Goal: Task Accomplishment & Management: Complete application form

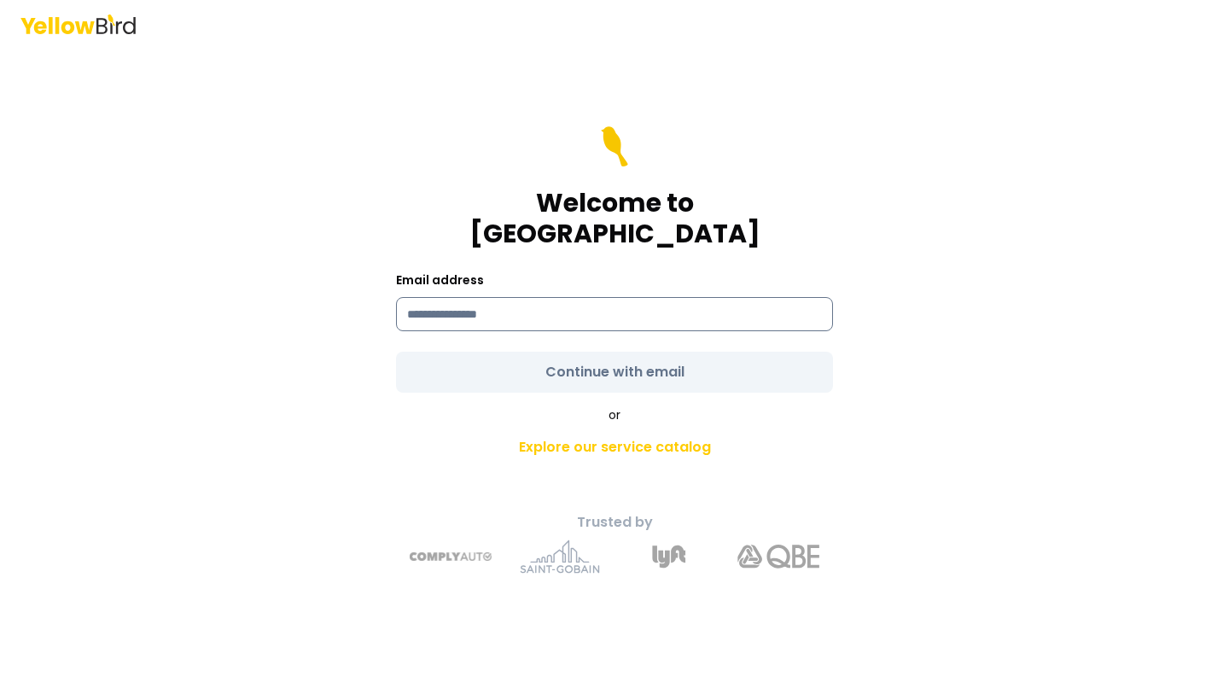
click at [447, 307] on input at bounding box center [614, 314] width 437 height 34
type input "**********"
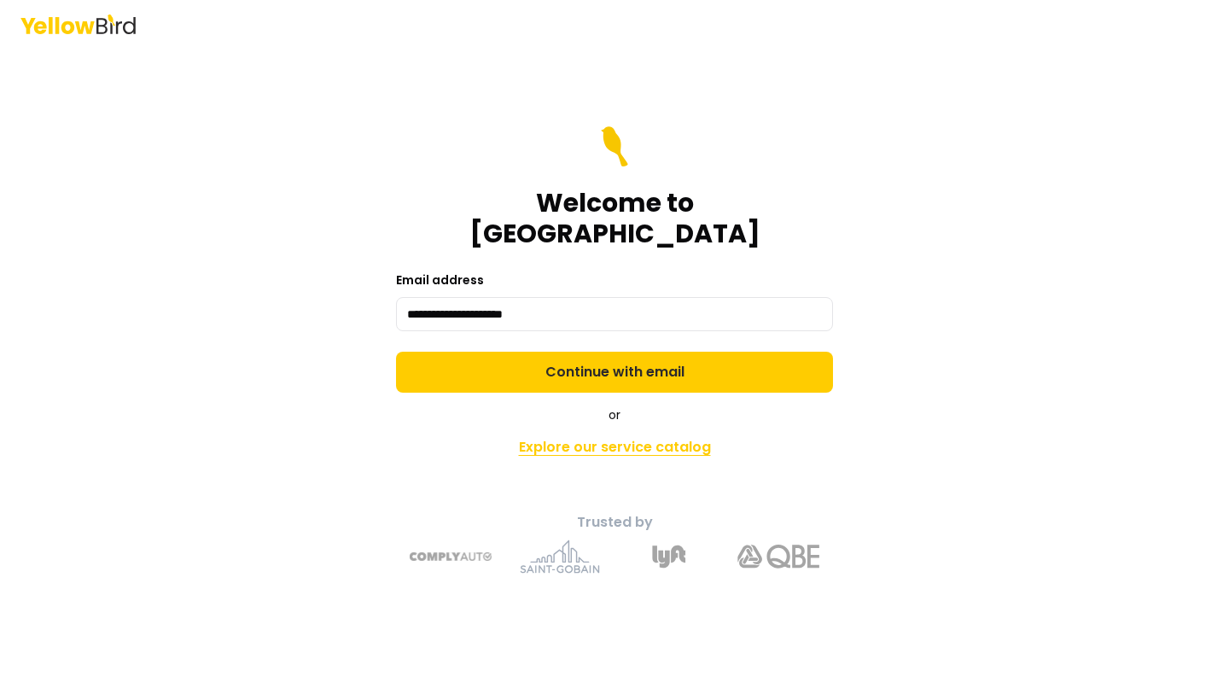
click at [831, 437] on link "Explore our service catalog" at bounding box center [614, 447] width 601 height 34
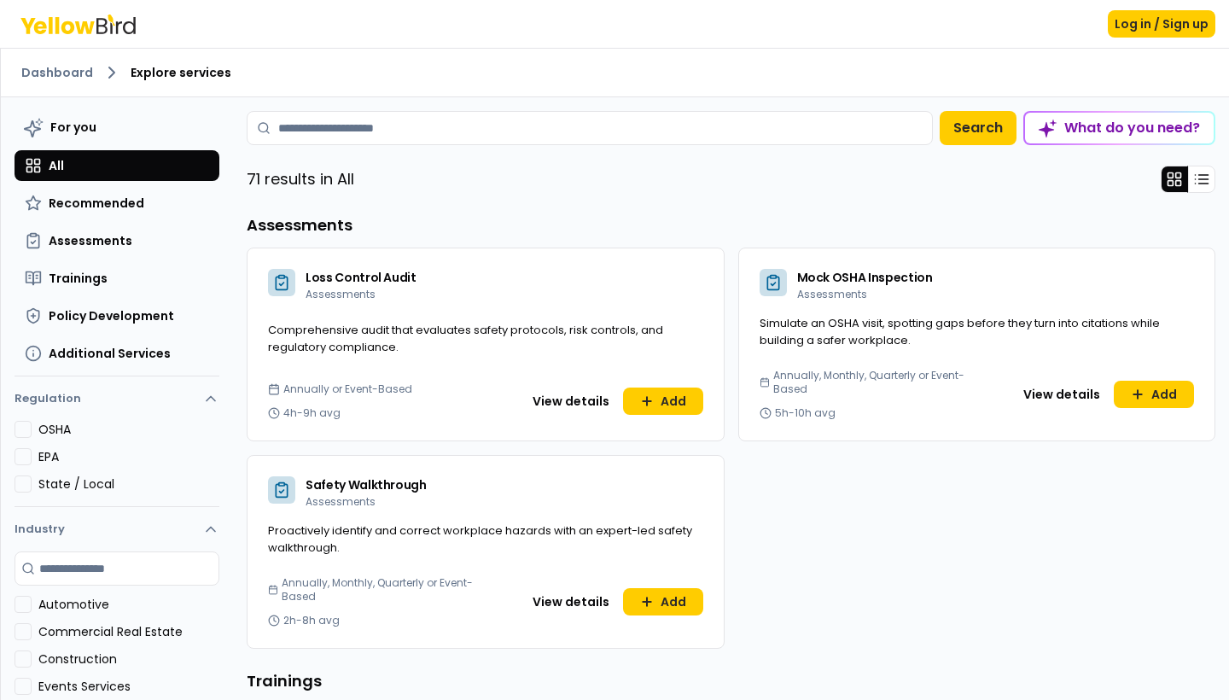
click at [1203, 9] on div "Log in / Sign up" at bounding box center [614, 24] width 1229 height 48
click at [1165, 37] on button "Log in / Sign up" at bounding box center [1162, 23] width 108 height 27
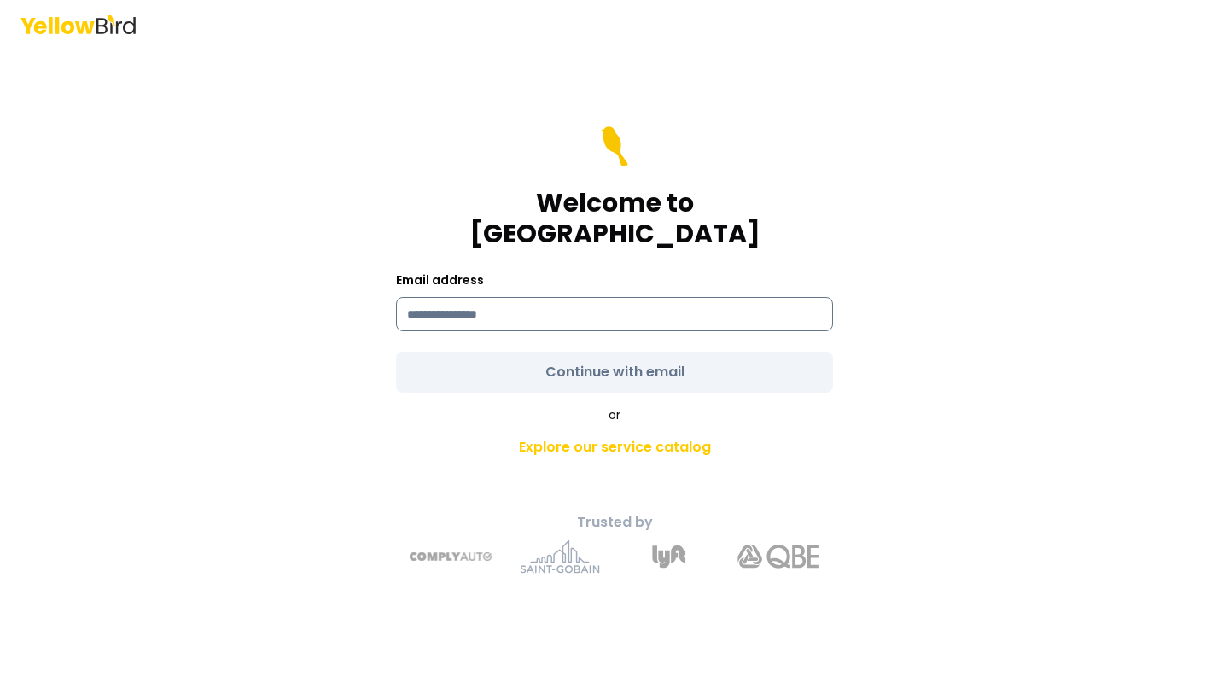
click at [527, 305] on input at bounding box center [614, 314] width 437 height 34
type input "**********"
click at [405, 430] on link "Explore our service catalog" at bounding box center [614, 447] width 601 height 34
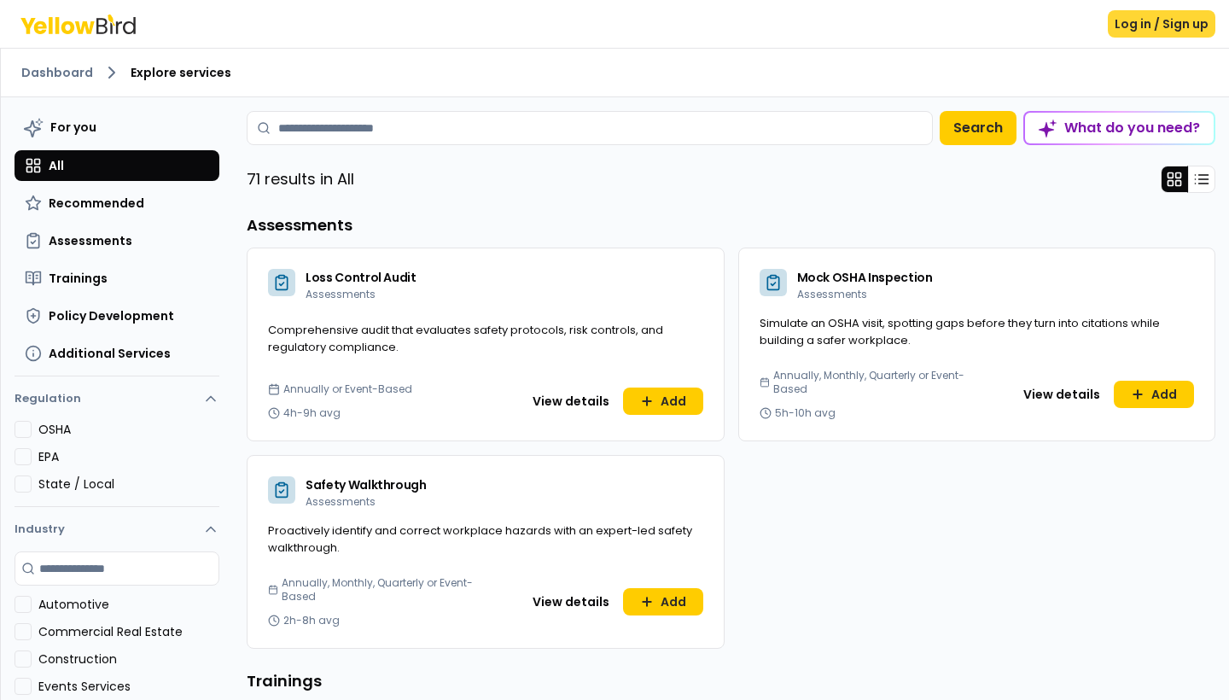
click at [1162, 15] on button "Log in / Sign up" at bounding box center [1162, 23] width 108 height 27
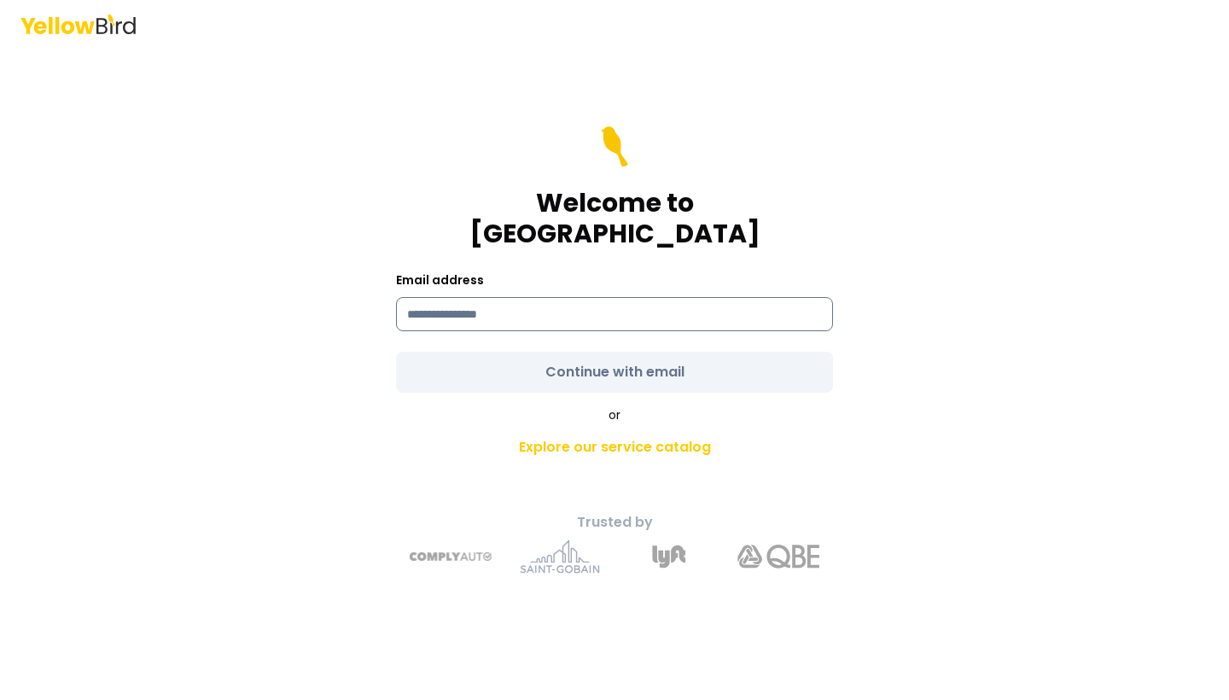
click at [565, 304] on input at bounding box center [614, 314] width 437 height 34
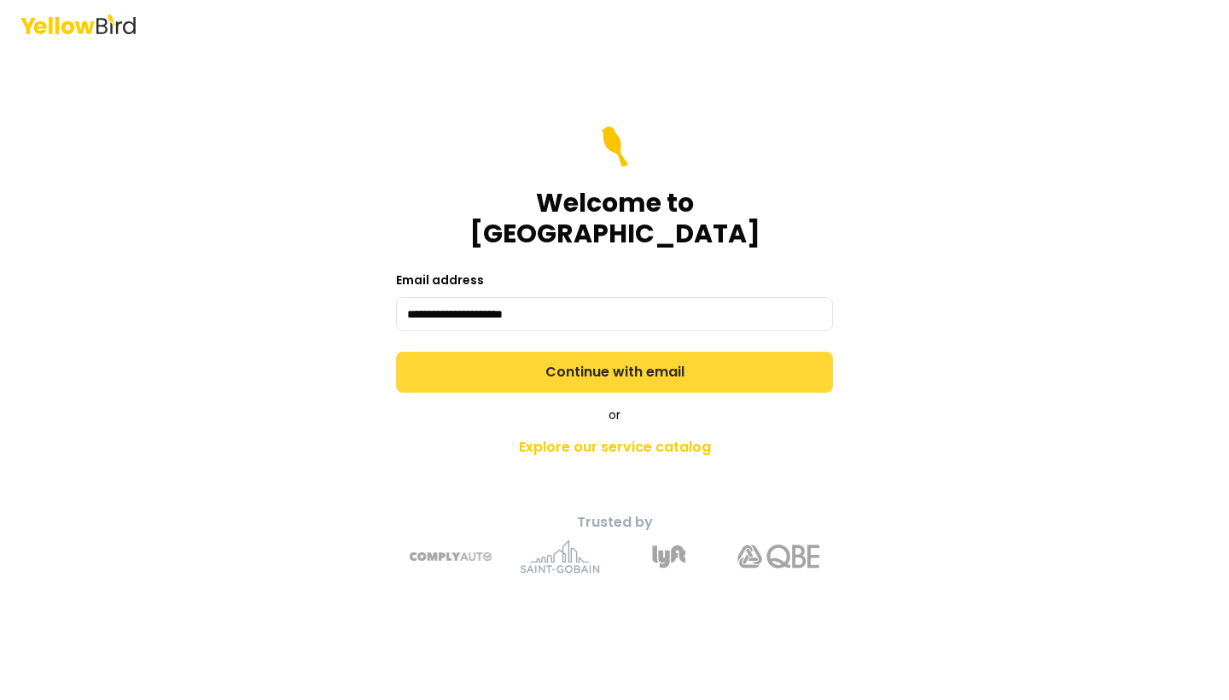
click at [655, 366] on button "Continue with email" at bounding box center [614, 372] width 437 height 41
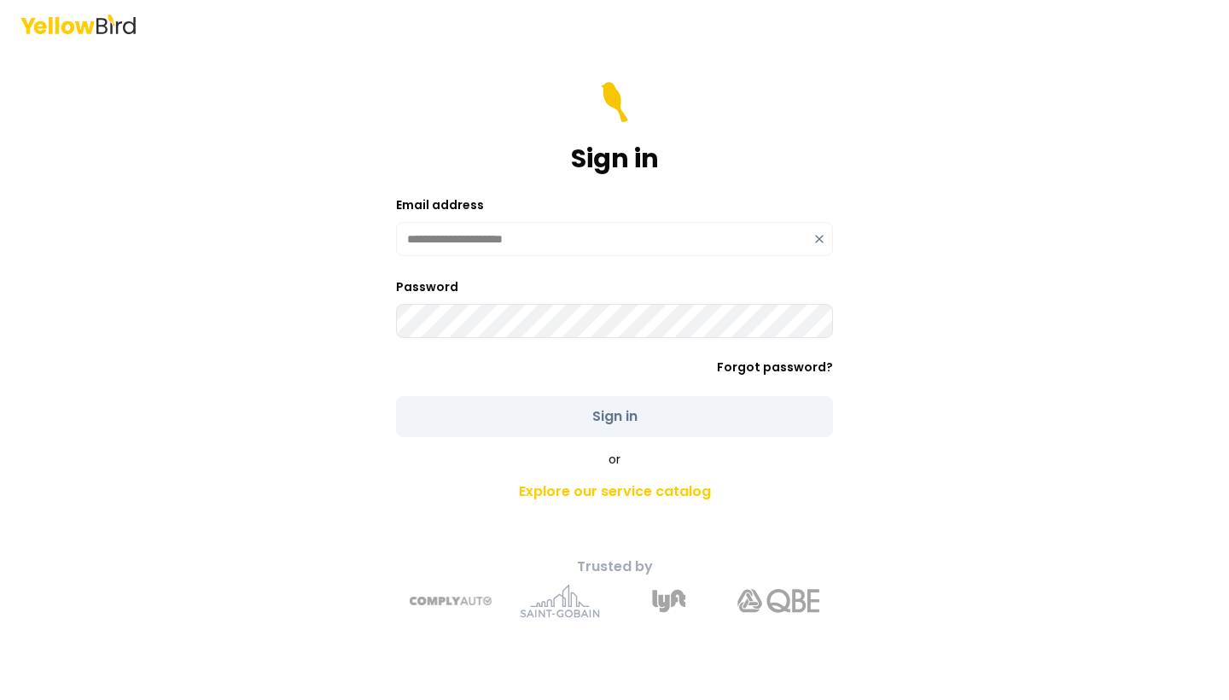
type input "**********"
click at [614, 416] on button "Sign in" at bounding box center [614, 416] width 437 height 41
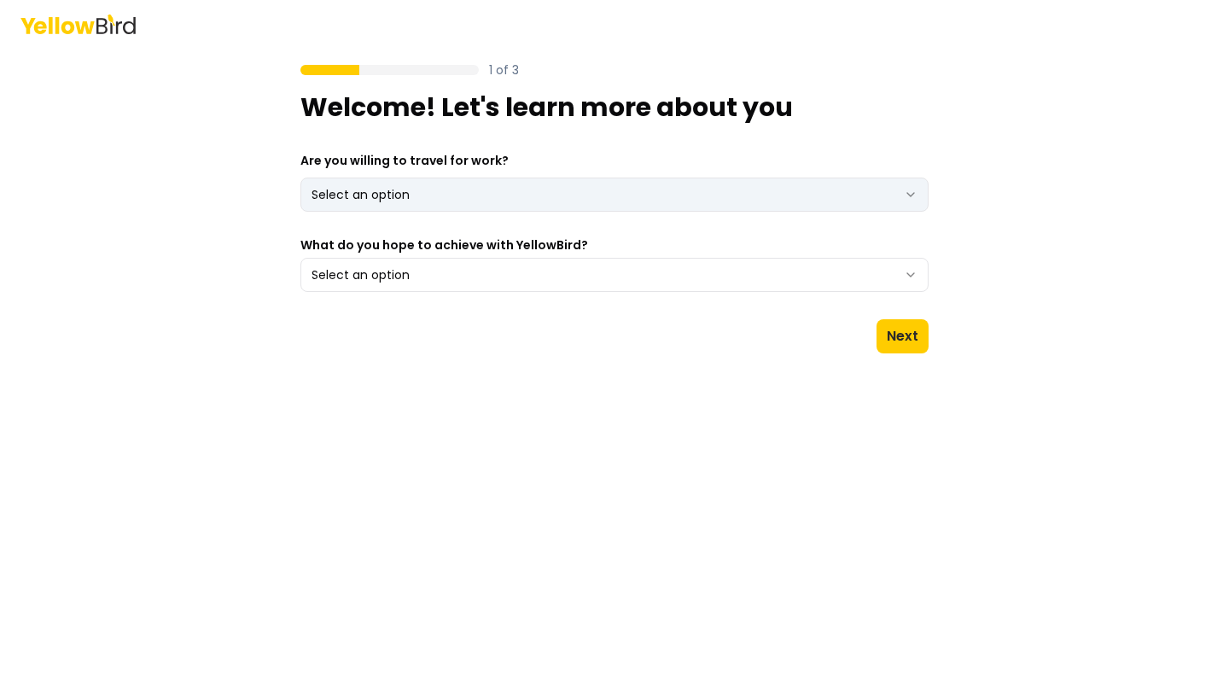
click at [463, 185] on html "1 of 3 Welcome! Let's learn more about you Are you willing to travel for work? …" at bounding box center [614, 350] width 1229 height 700
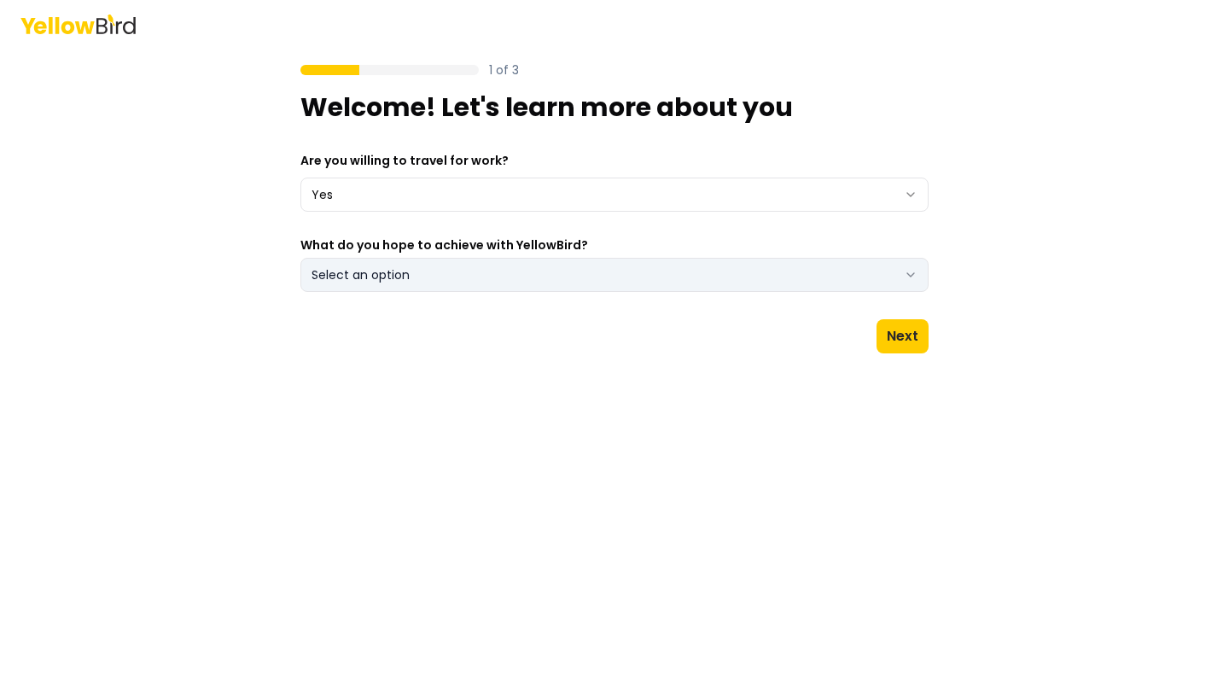
click at [449, 288] on button "Select an option" at bounding box center [614, 275] width 628 height 34
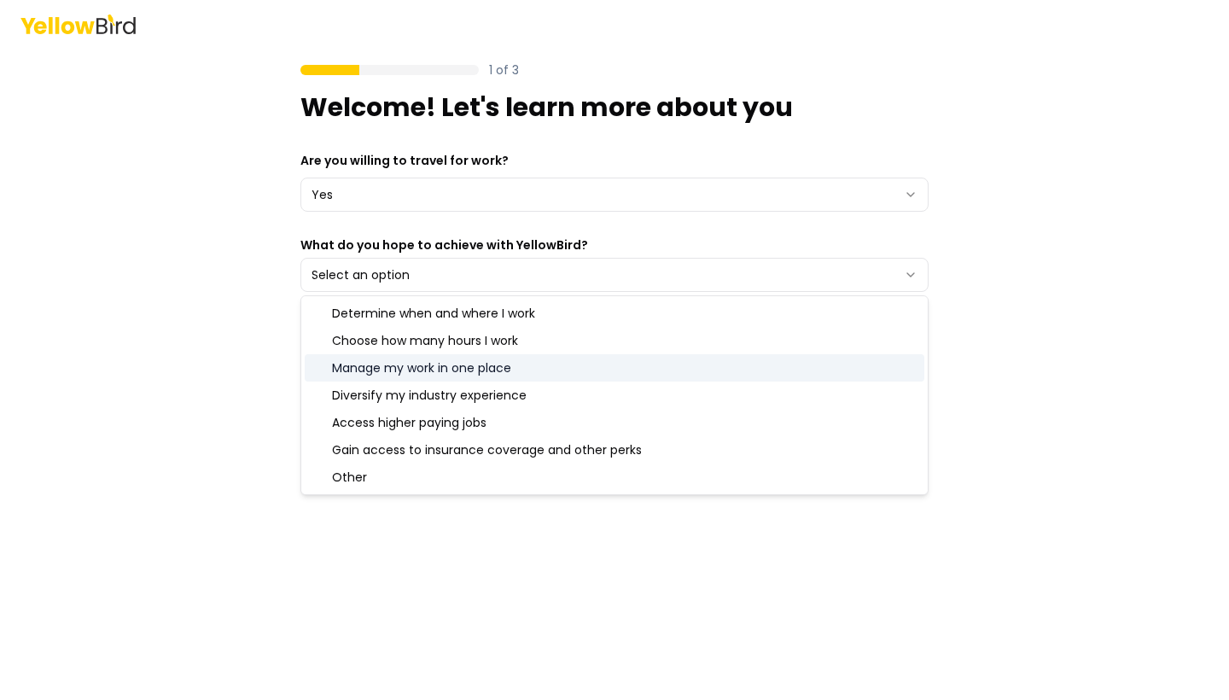
click at [385, 378] on div "Manage my work in one place" at bounding box center [615, 367] width 620 height 27
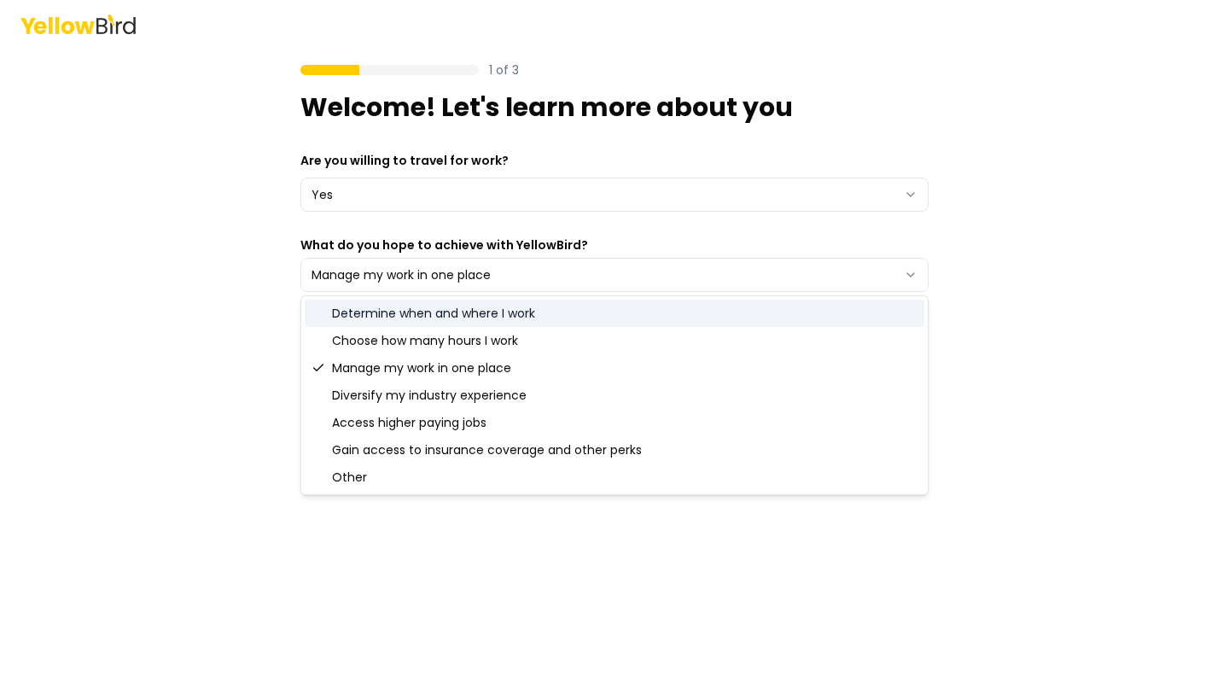
click at [400, 324] on div "Determine when and where I work" at bounding box center [615, 313] width 620 height 27
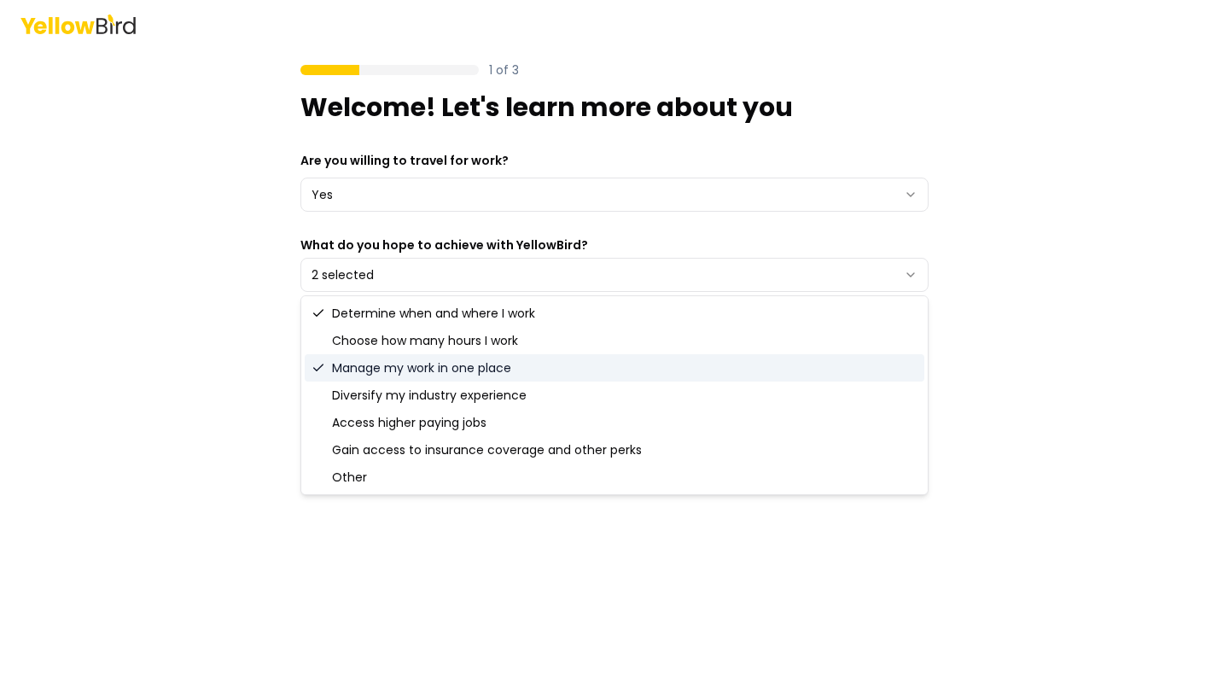
click at [354, 365] on div "Manage my work in one place" at bounding box center [615, 367] width 620 height 27
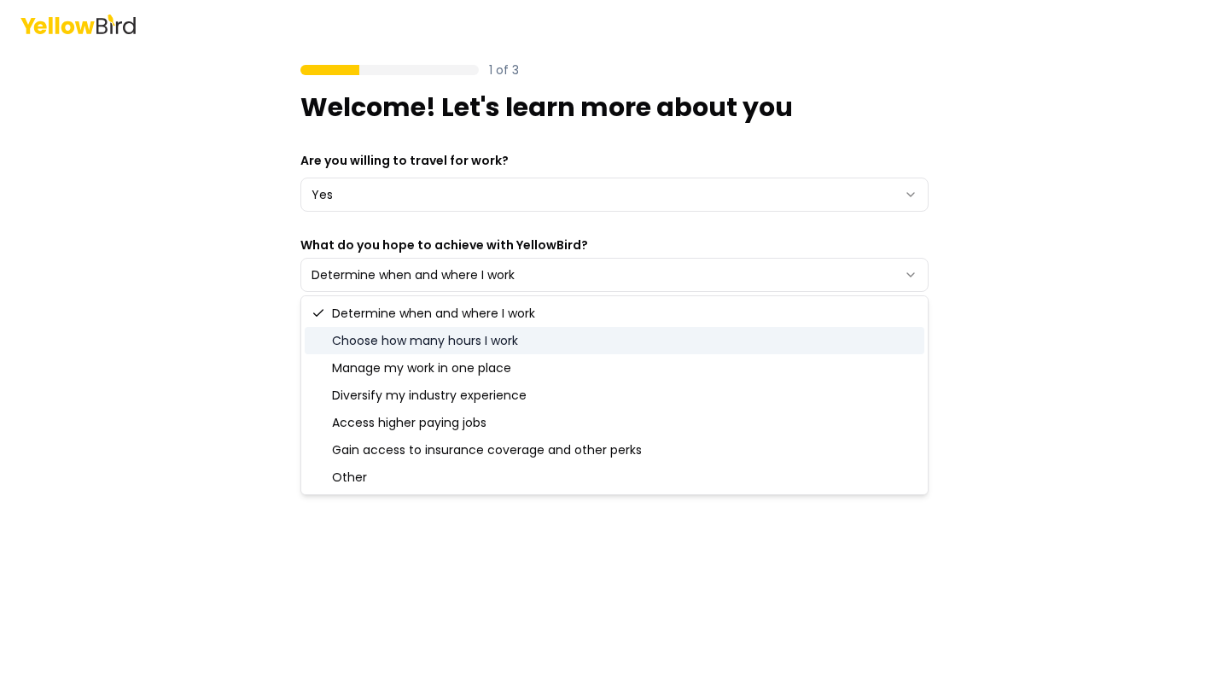
click at [353, 330] on div "Choose how many hours I work" at bounding box center [615, 340] width 620 height 27
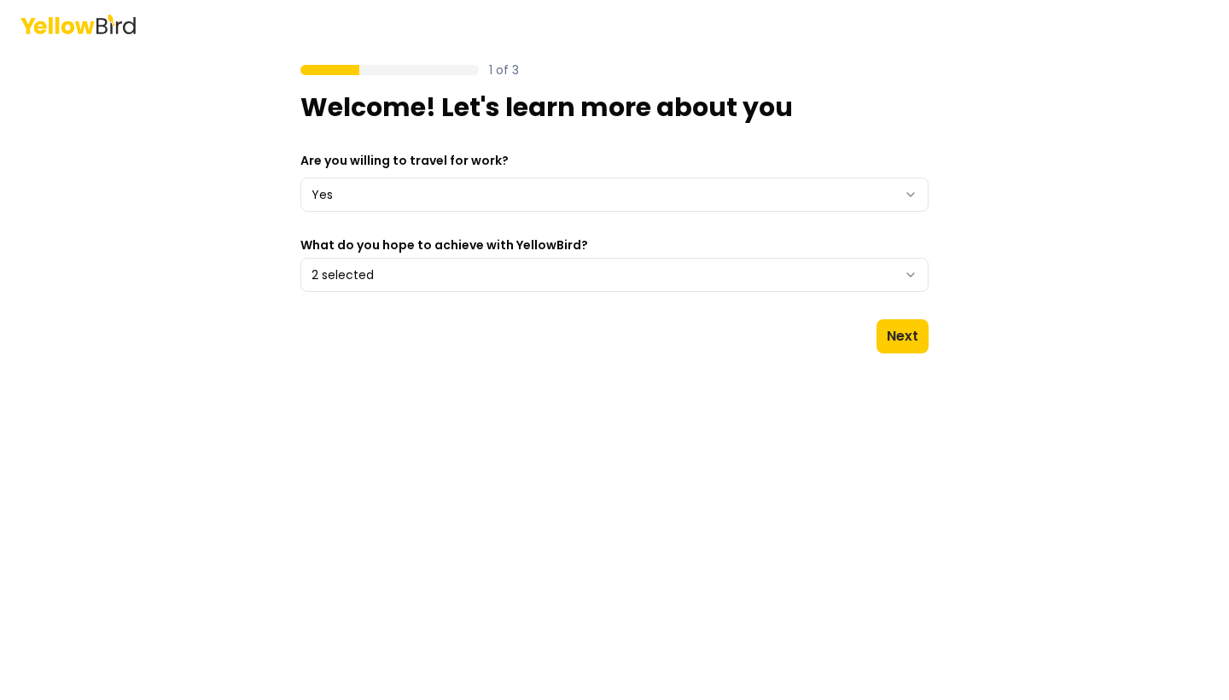
click at [408, 556] on main "1 of 3 Welcome! Let's learn more about you Are you willing to travel for work? …" at bounding box center [614, 374] width 655 height 652
click at [906, 354] on main "1 of 3 Welcome! Let's learn more about you Are you willing to travel for work? …" at bounding box center [614, 374] width 655 height 652
click at [905, 343] on button "Next" at bounding box center [902, 336] width 52 height 34
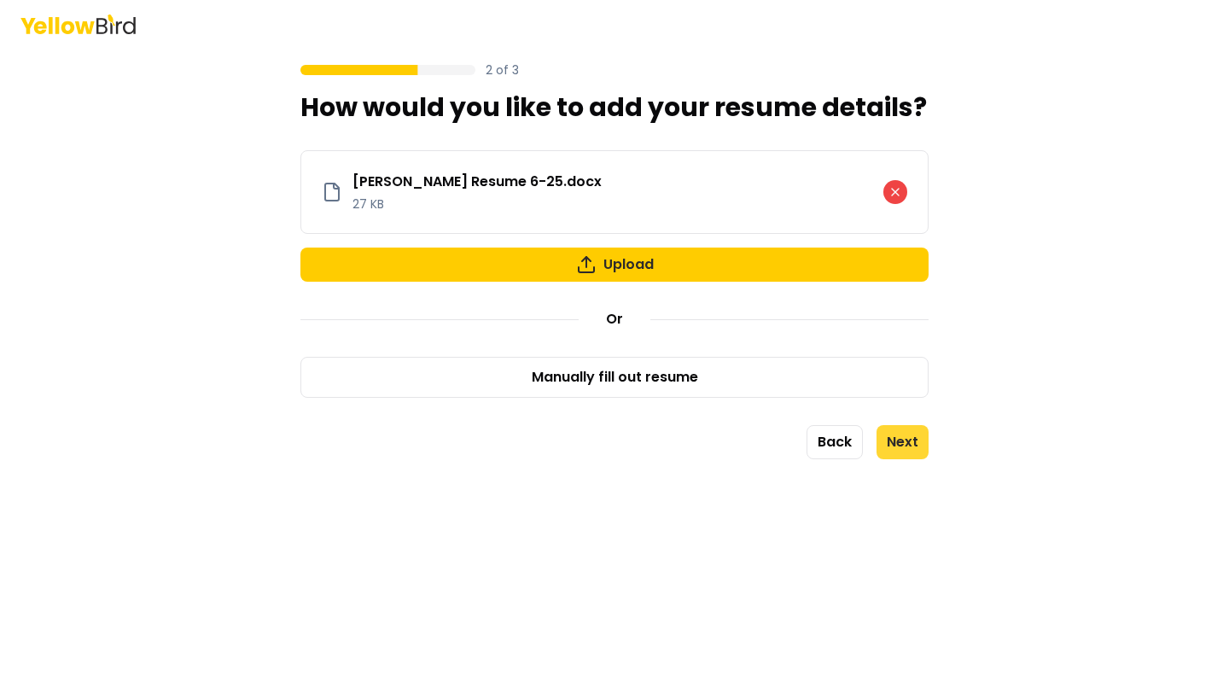
click at [918, 447] on button "Next" at bounding box center [902, 442] width 52 height 34
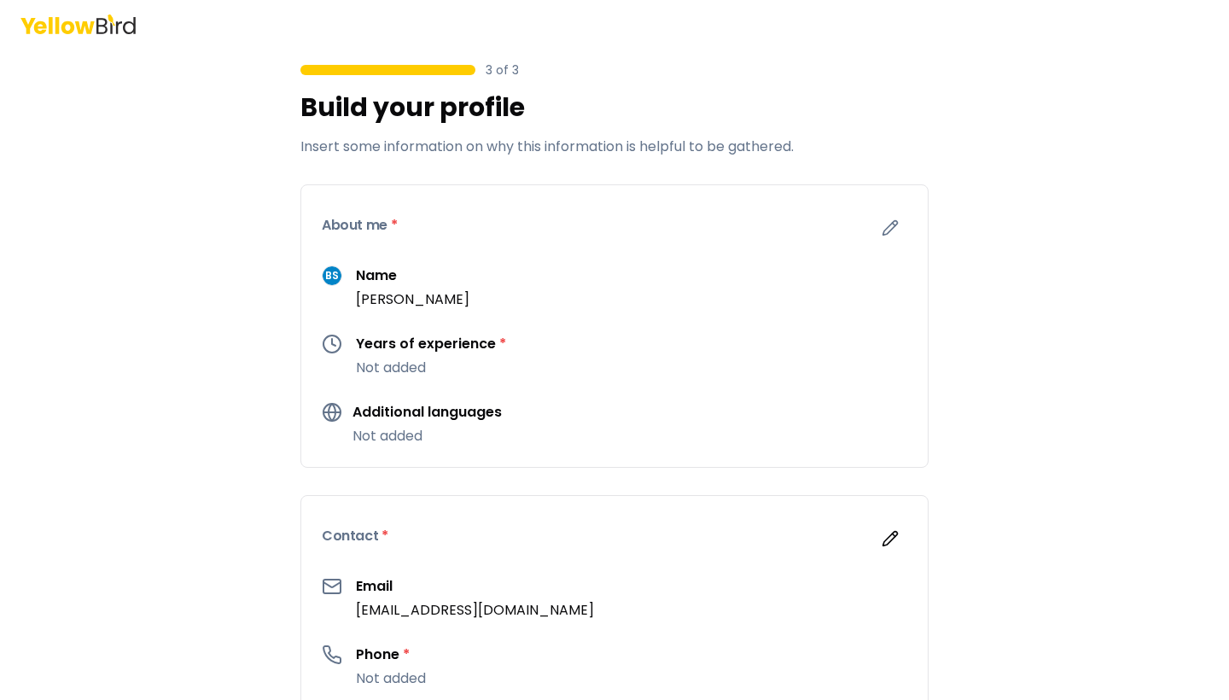
click at [447, 346] on h3 "Years of experience *" at bounding box center [431, 344] width 150 height 20
click at [894, 230] on icon "button" at bounding box center [890, 227] width 17 height 17
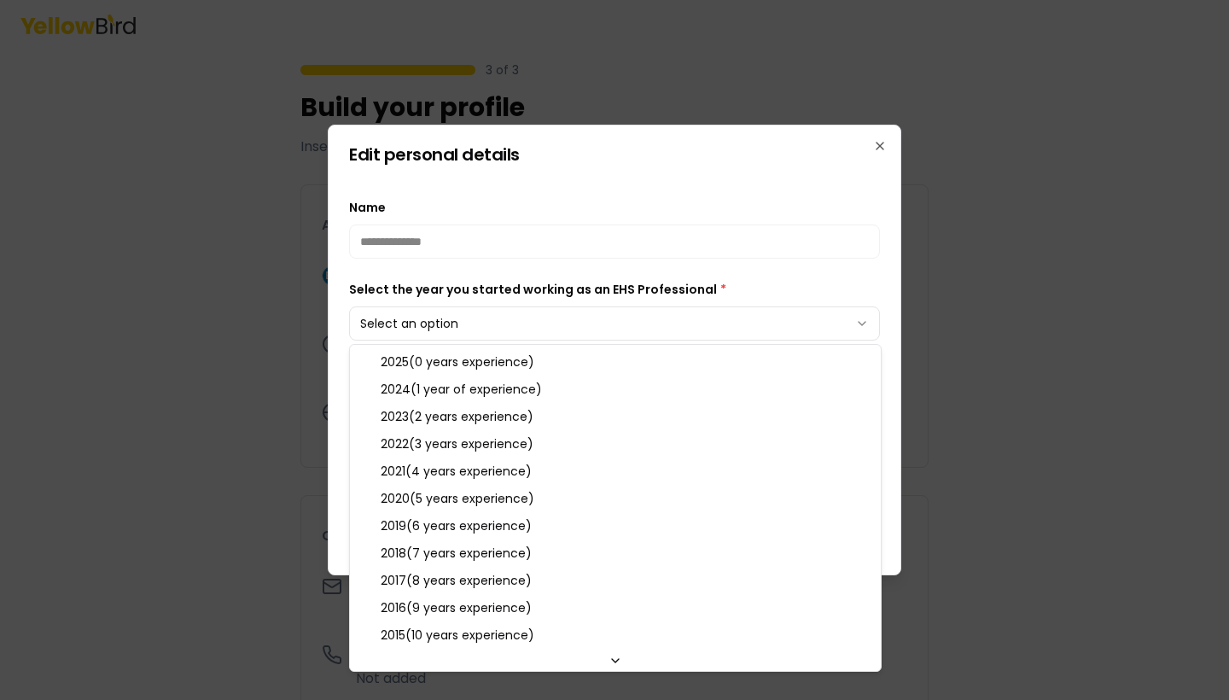
click at [448, 333] on body "**********" at bounding box center [614, 350] width 1229 height 700
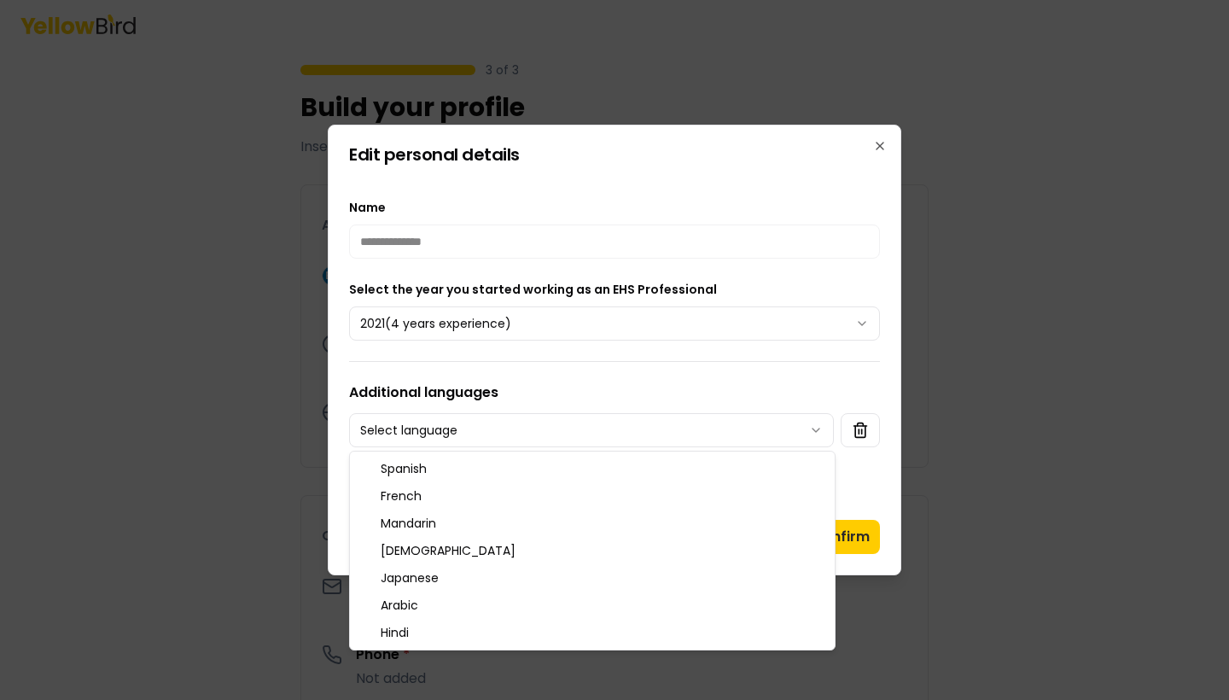
click at [457, 446] on body "**********" at bounding box center [614, 350] width 1229 height 700
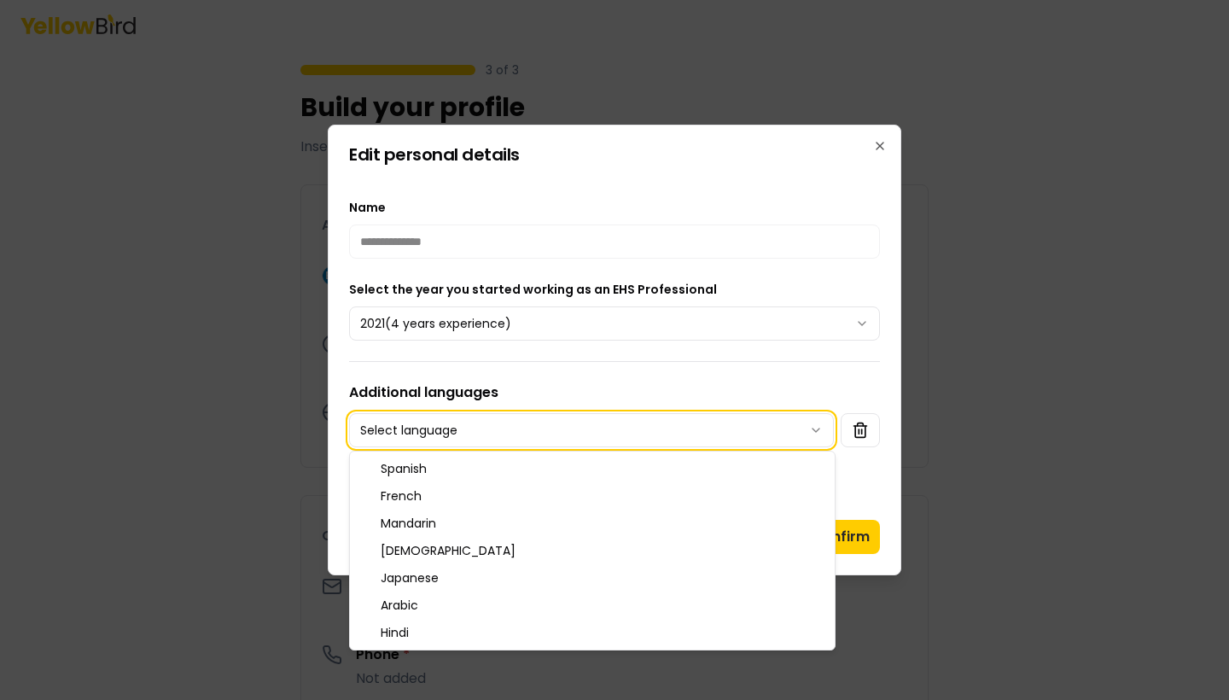
click at [565, 391] on body "**********" at bounding box center [614, 350] width 1229 height 700
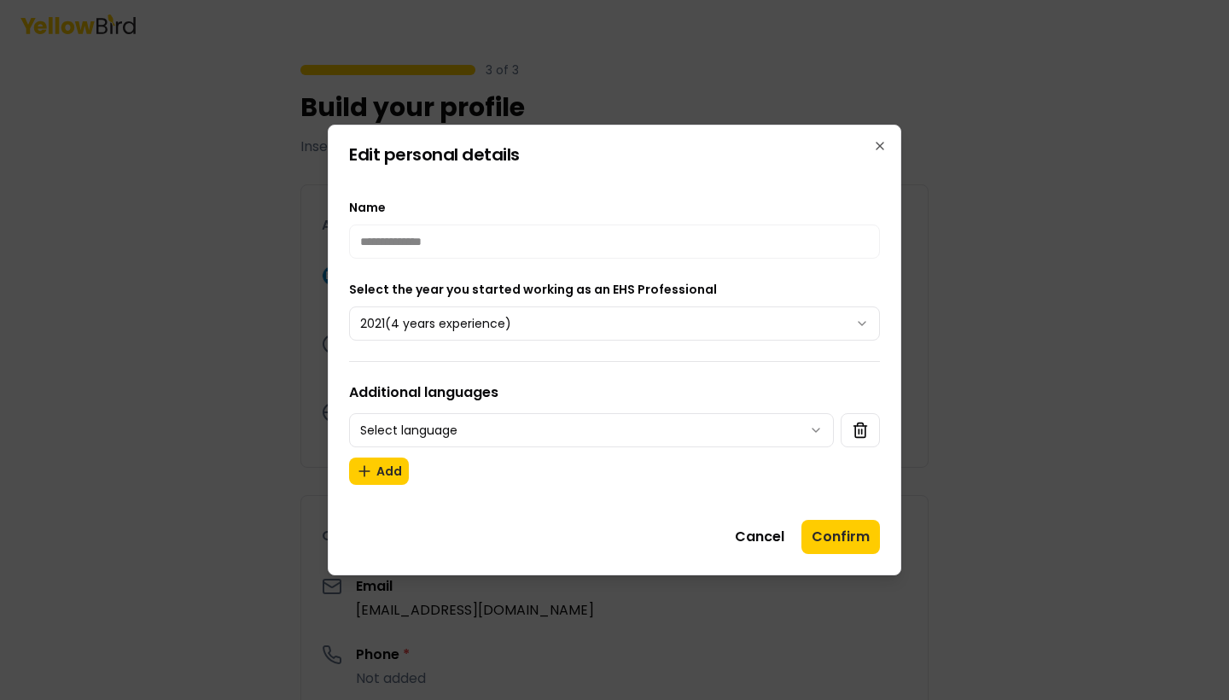
click at [422, 444] on body "**********" at bounding box center [614, 350] width 1229 height 700
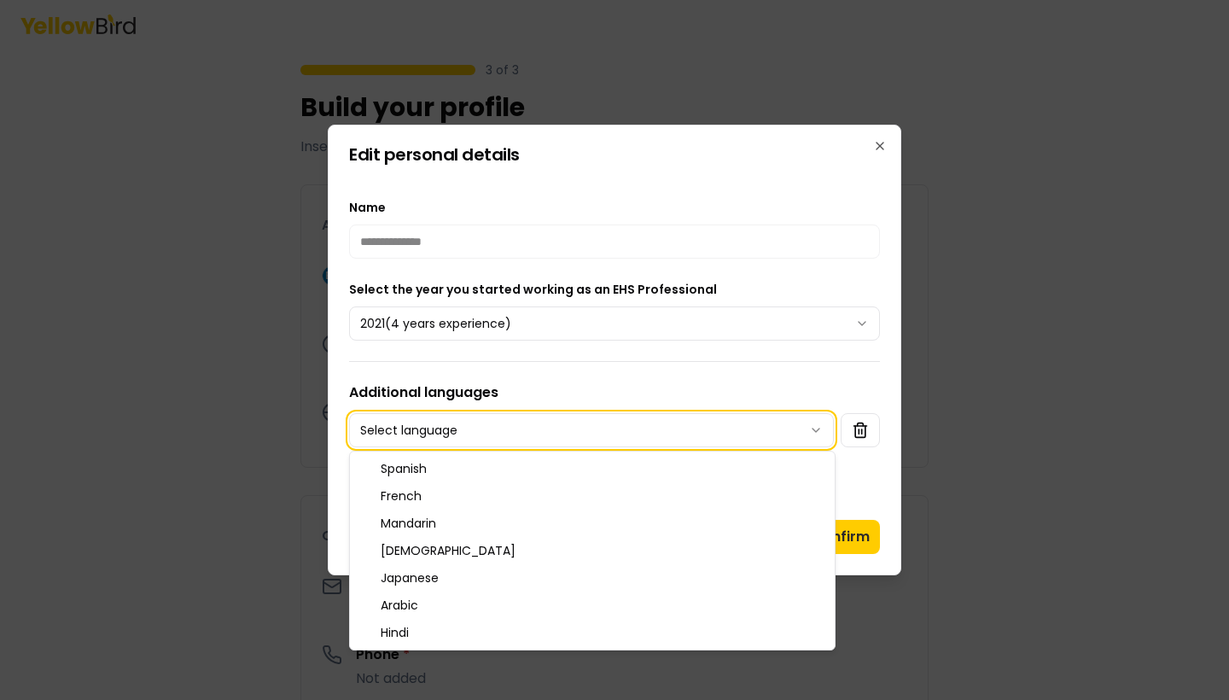
click at [447, 440] on body "**********" at bounding box center [614, 350] width 1229 height 700
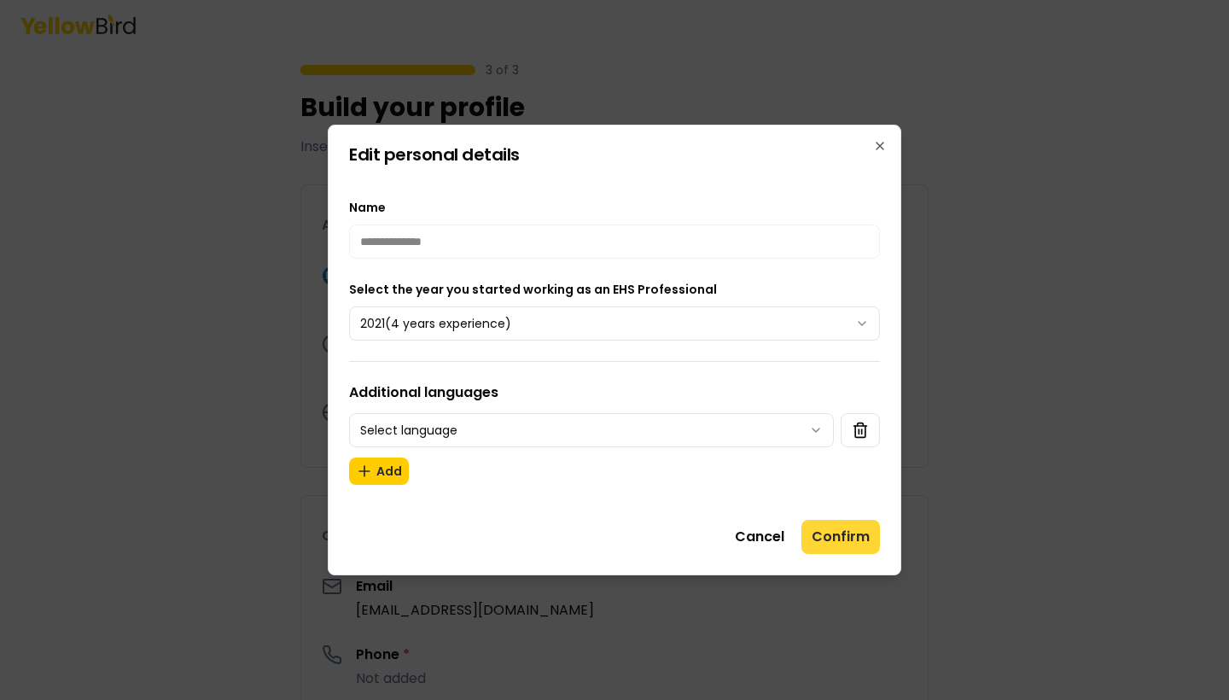
click at [830, 535] on button "Confirm" at bounding box center [840, 537] width 79 height 34
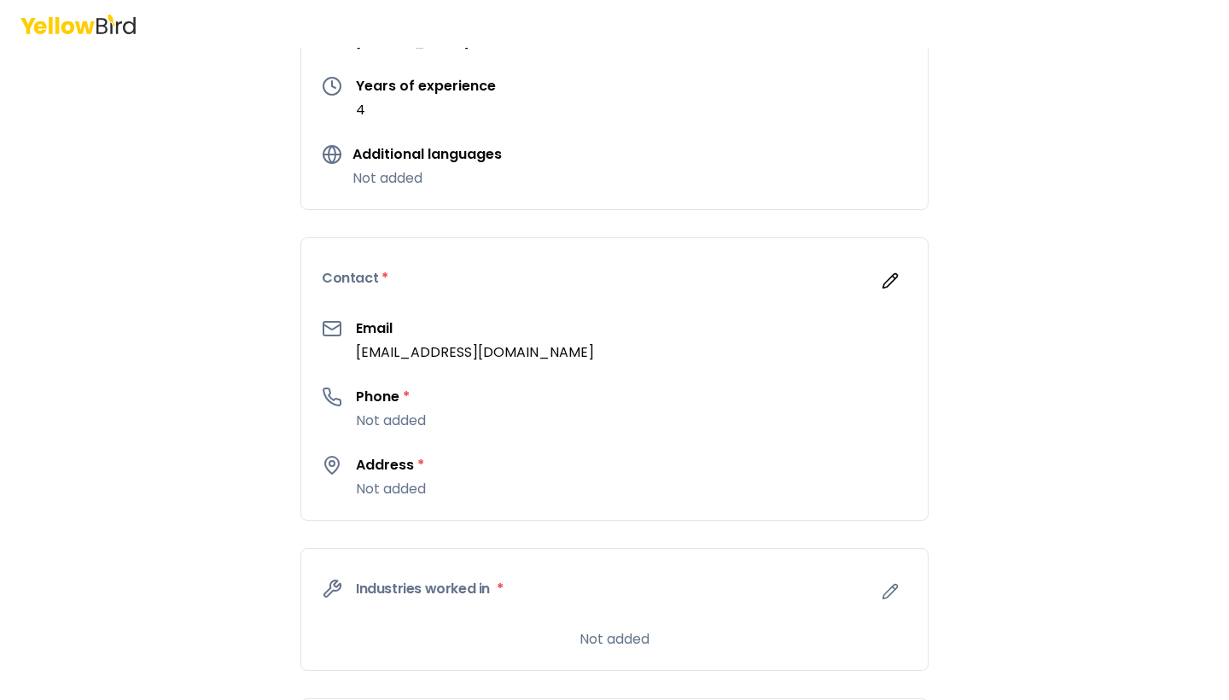
scroll to position [269, 0]
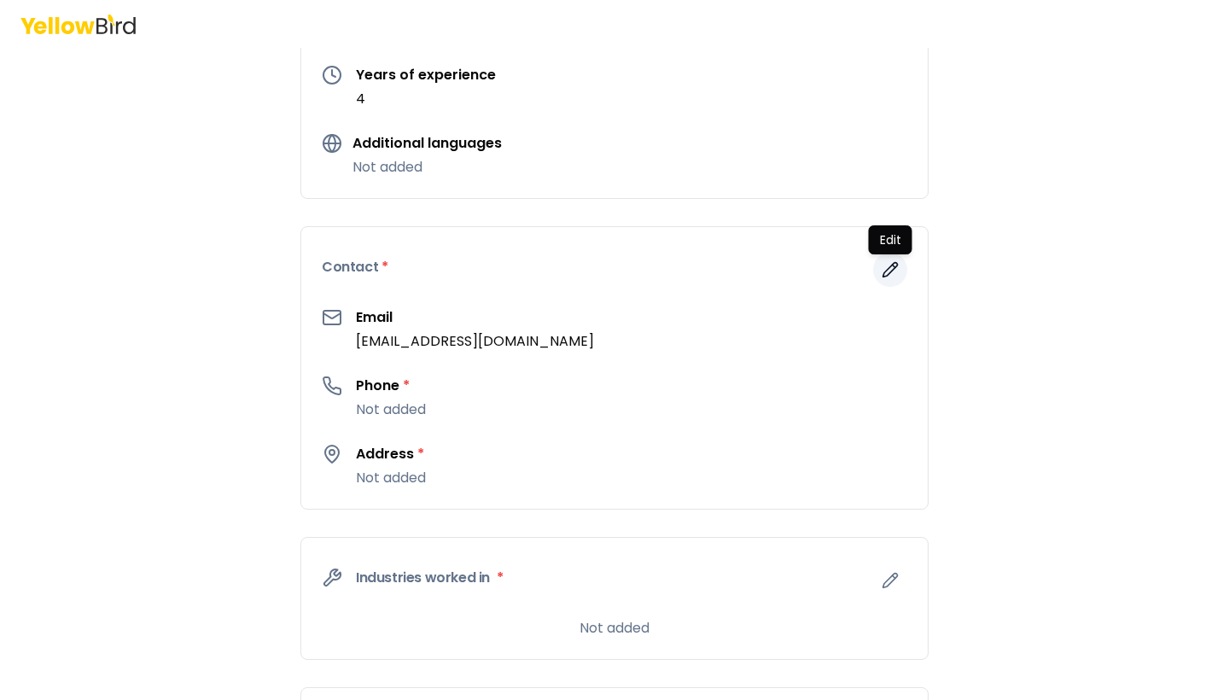
click at [892, 270] on icon "button" at bounding box center [890, 269] width 17 height 17
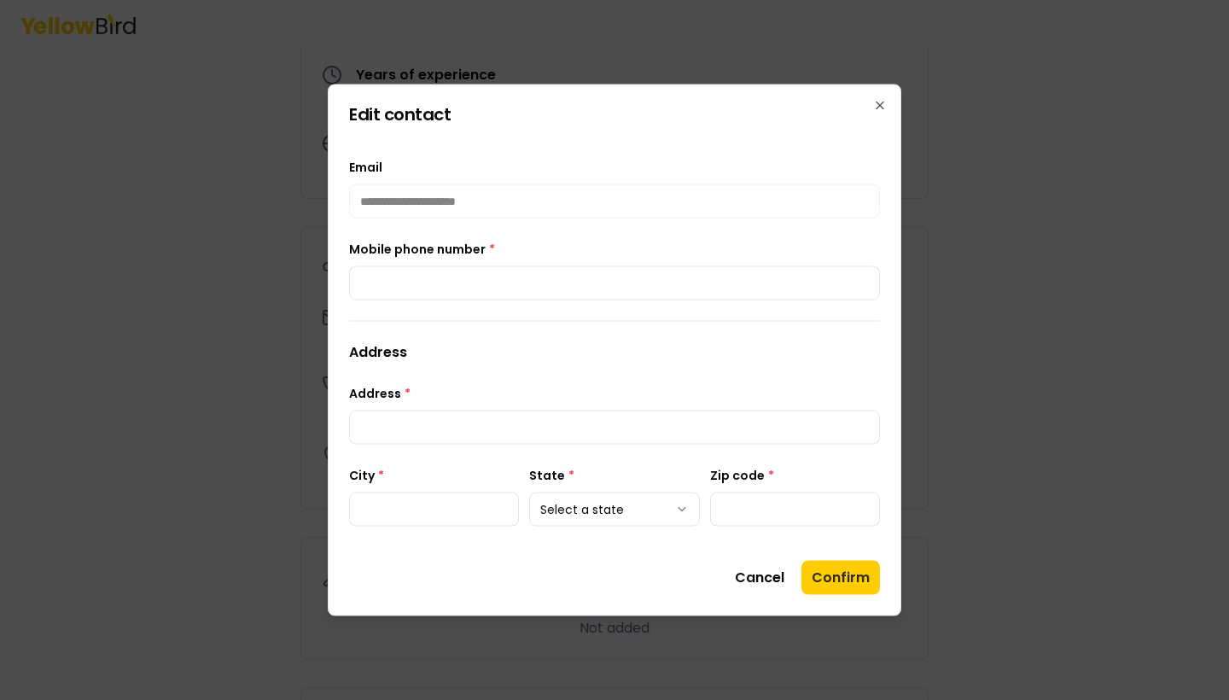
type input "**********"
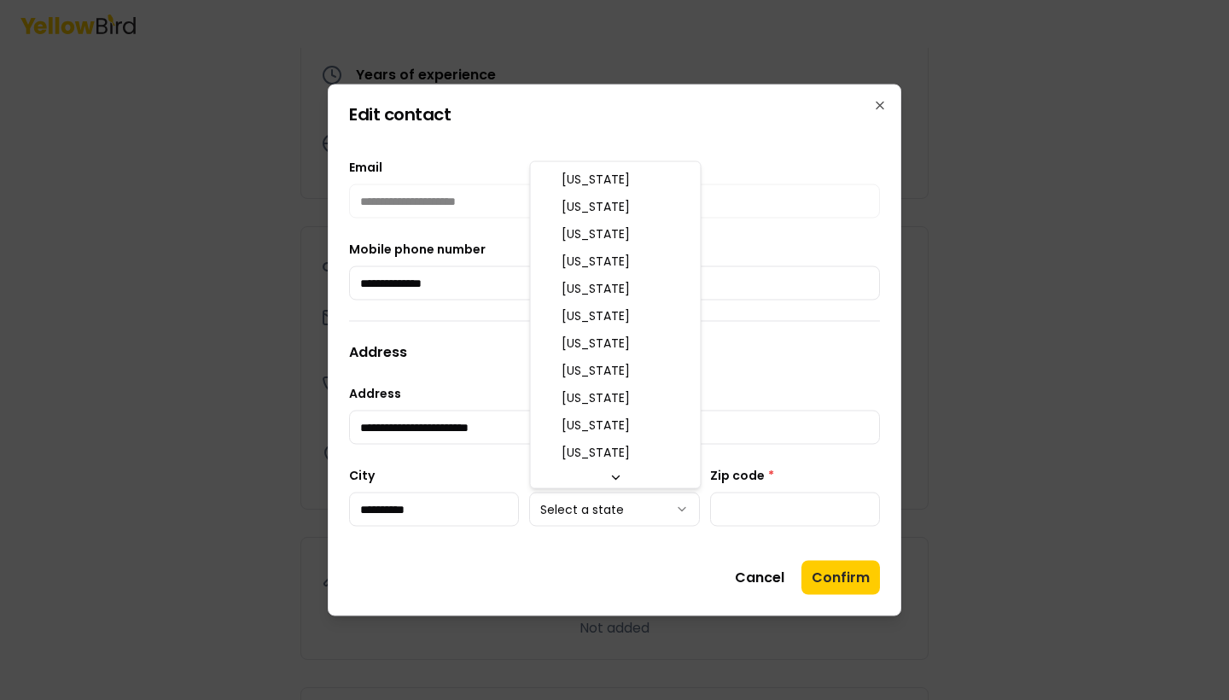
click at [612, 506] on body "**********" at bounding box center [614, 350] width 1229 height 700
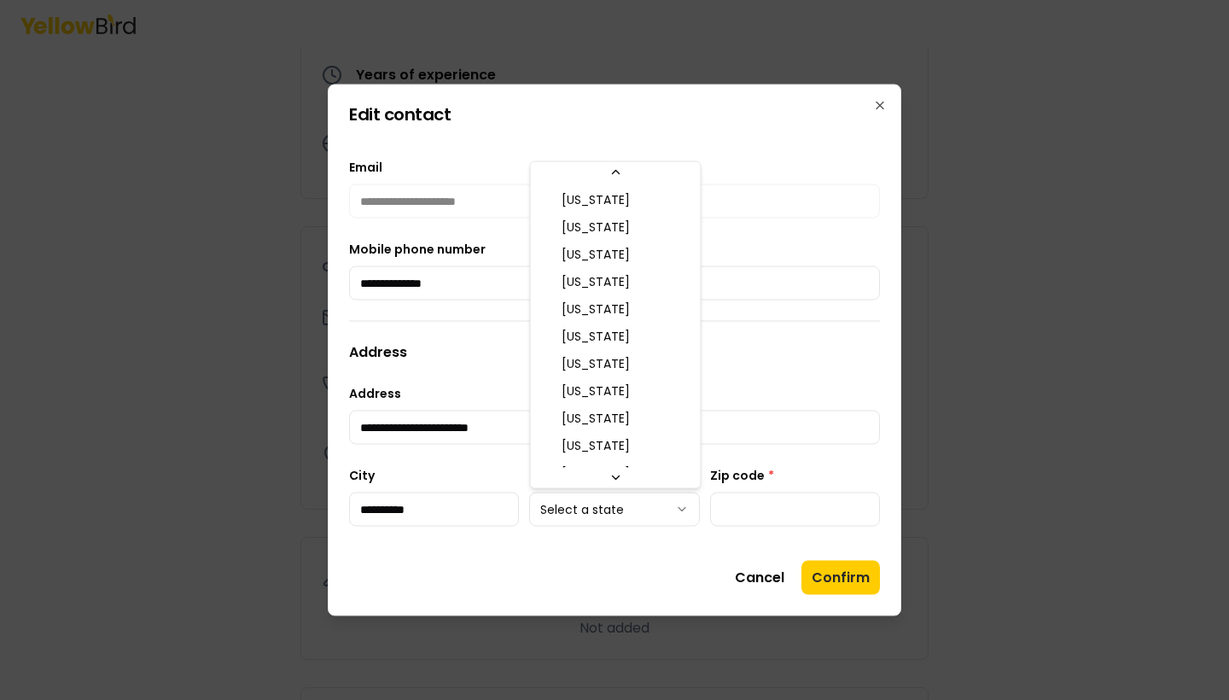
scroll to position [1039, 0]
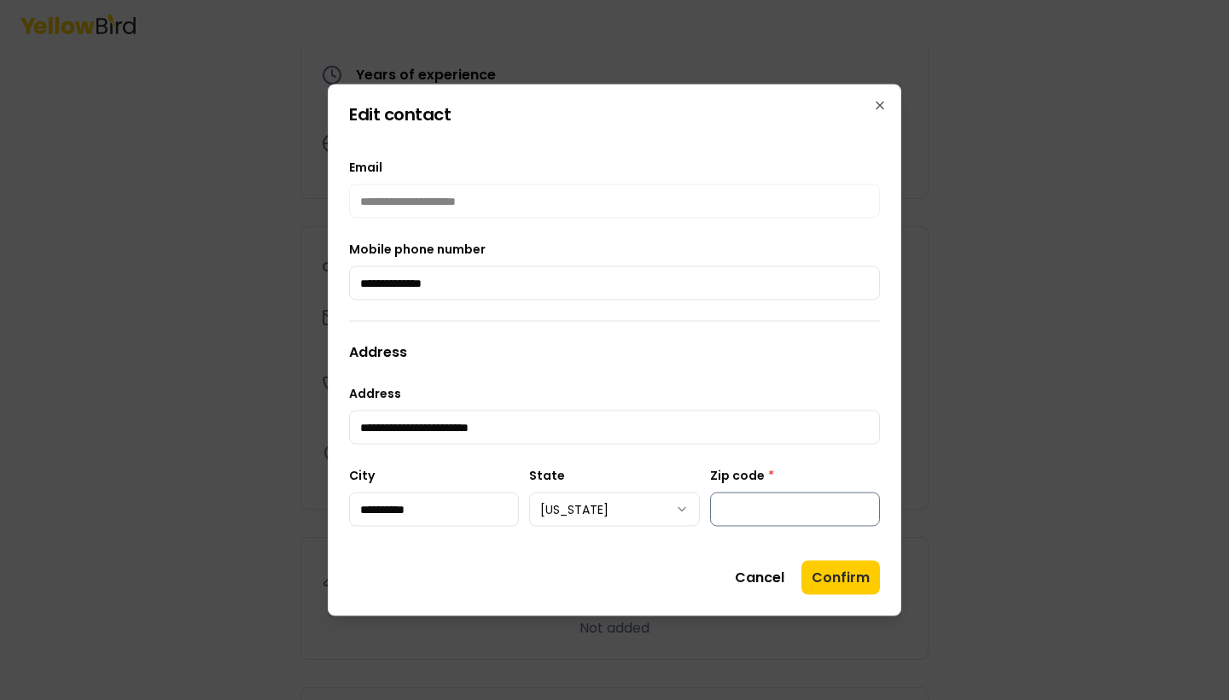
click at [775, 524] on input "Zip code *" at bounding box center [795, 509] width 170 height 34
type input "*****"
click at [637, 544] on div "**********" at bounding box center [614, 342] width 531 height 411
click at [846, 578] on button "Confirm" at bounding box center [840, 578] width 79 height 34
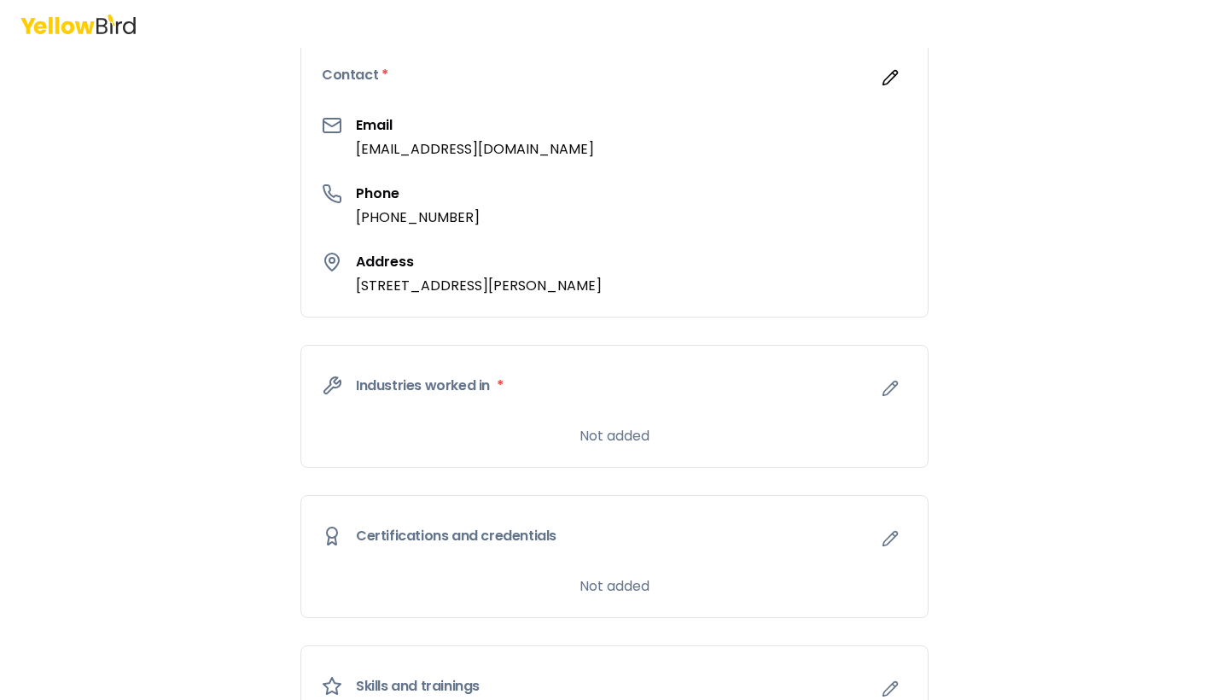
scroll to position [486, 0]
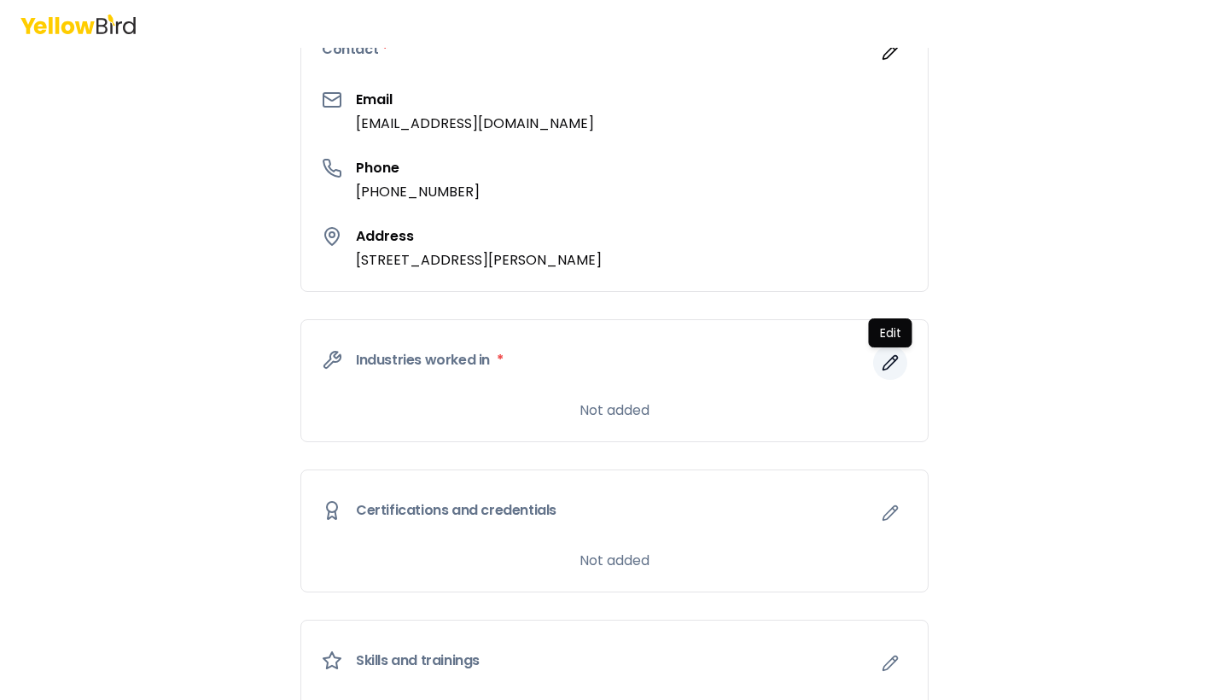
click at [893, 358] on icon "button" at bounding box center [894, 359] width 3 height 3
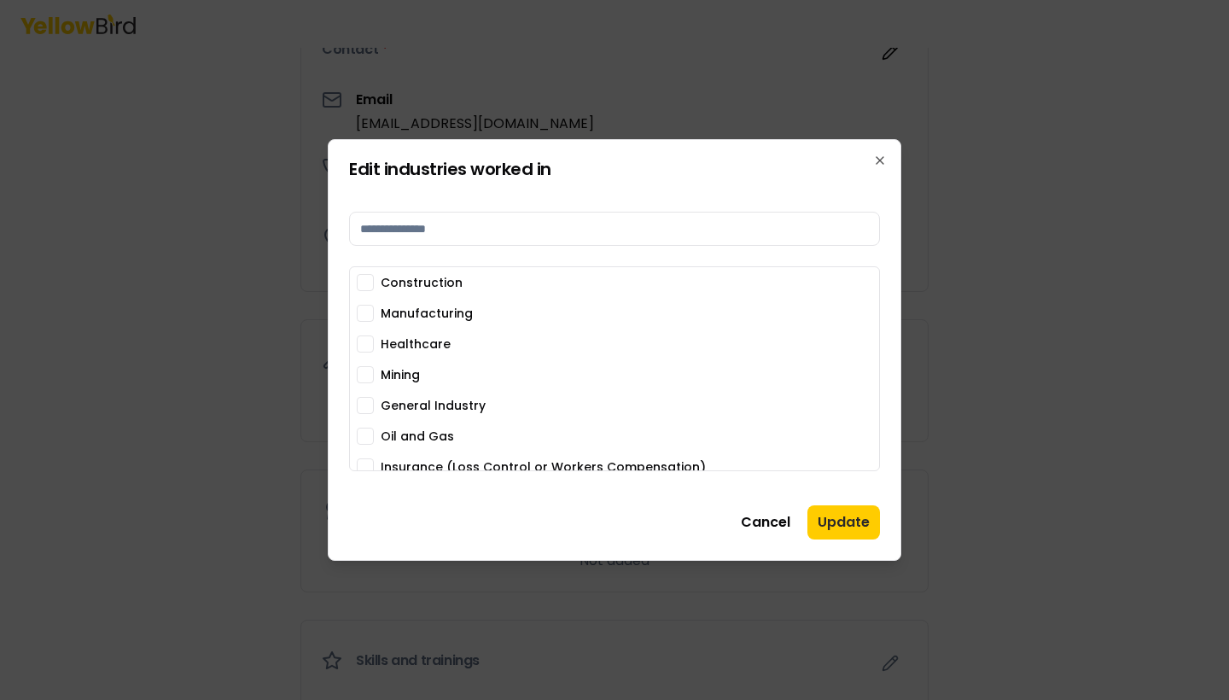
click at [409, 312] on label "Manufacturing" at bounding box center [427, 313] width 92 height 12
click at [374, 312] on button "Manufacturing" at bounding box center [365, 313] width 17 height 17
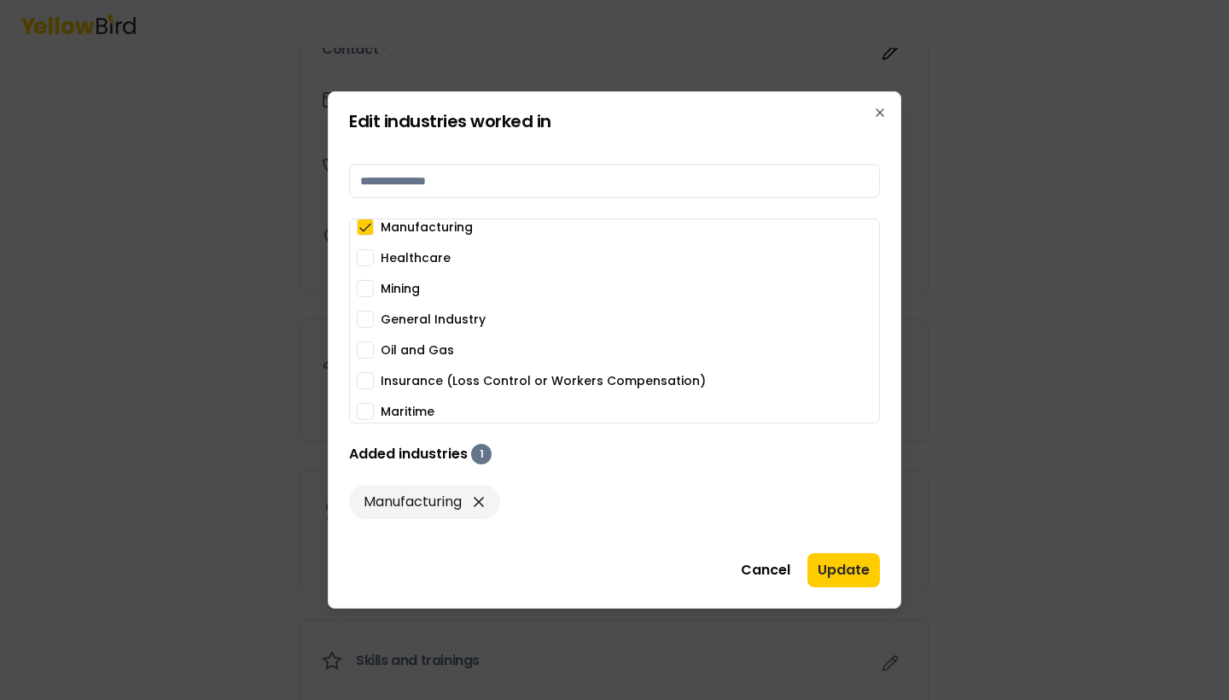
scroll to position [41, 0]
click at [430, 319] on label "General Industry" at bounding box center [433, 317] width 105 height 12
click at [374, 319] on button "General Industry" at bounding box center [365, 316] width 17 height 17
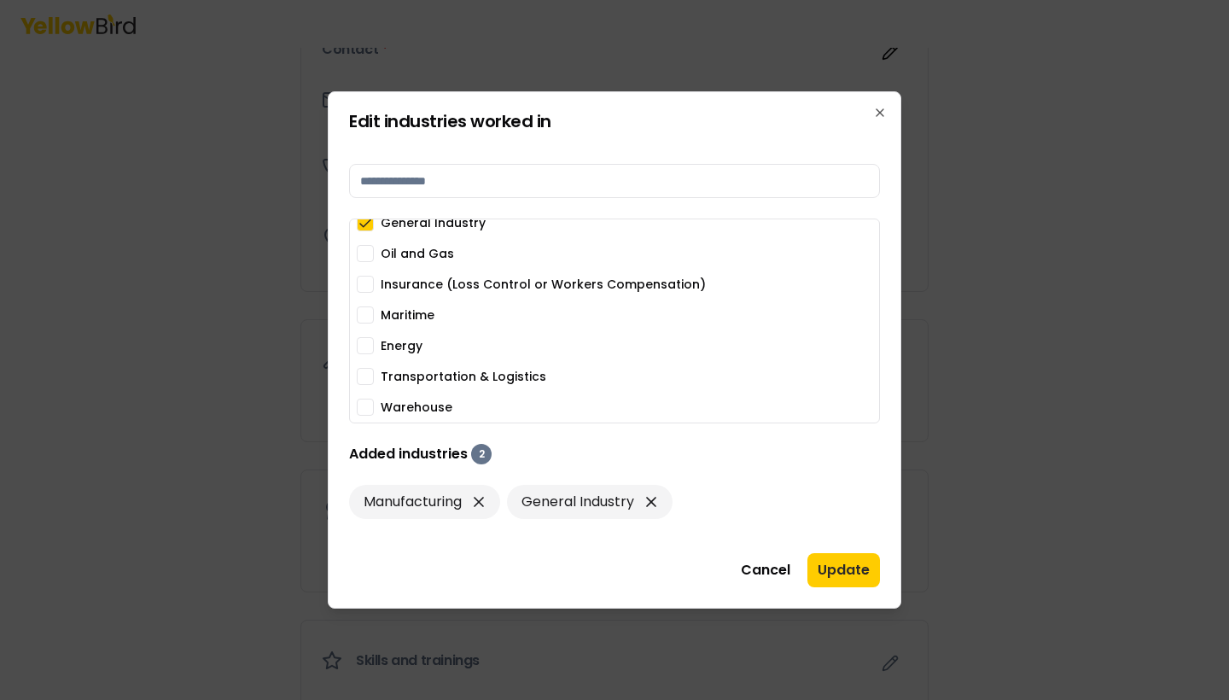
scroll to position [135, 0]
click at [427, 405] on label "Warehouse" at bounding box center [417, 407] width 72 height 12
click at [374, 405] on button "Warehouse" at bounding box center [365, 407] width 17 height 17
click at [379, 343] on div "Energy" at bounding box center [614, 345] width 515 height 17
click at [376, 344] on div "Energy" at bounding box center [614, 345] width 515 height 17
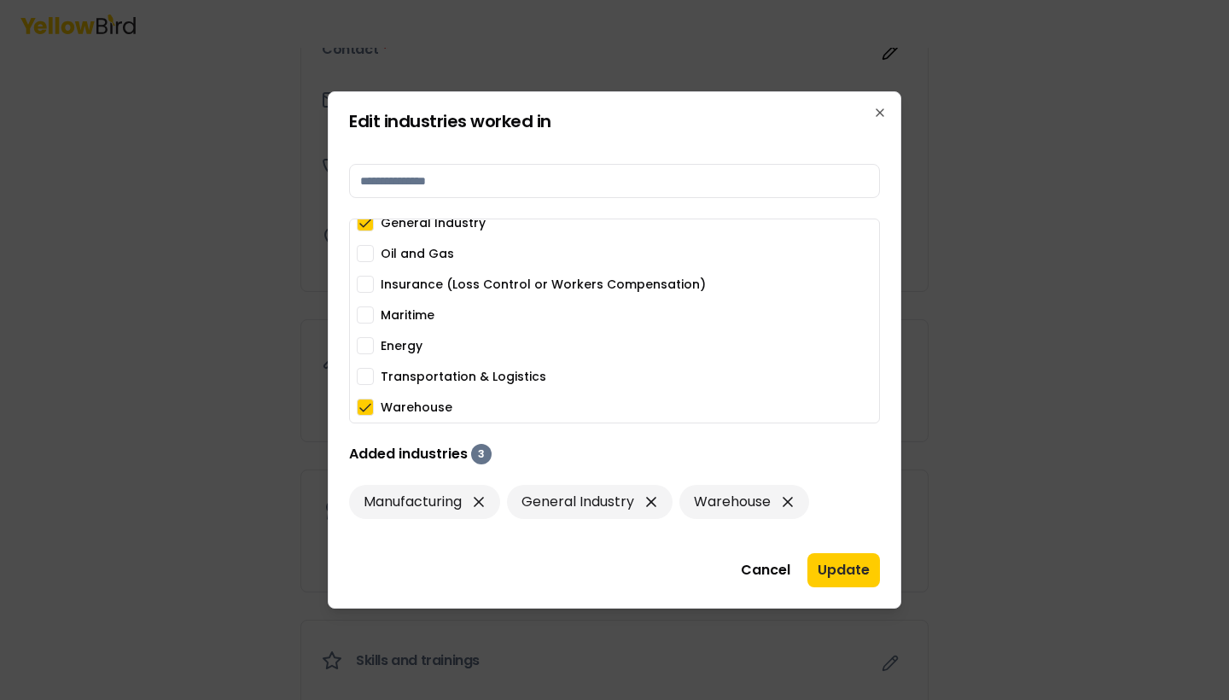
click at [359, 347] on button "Energy" at bounding box center [365, 345] width 17 height 17
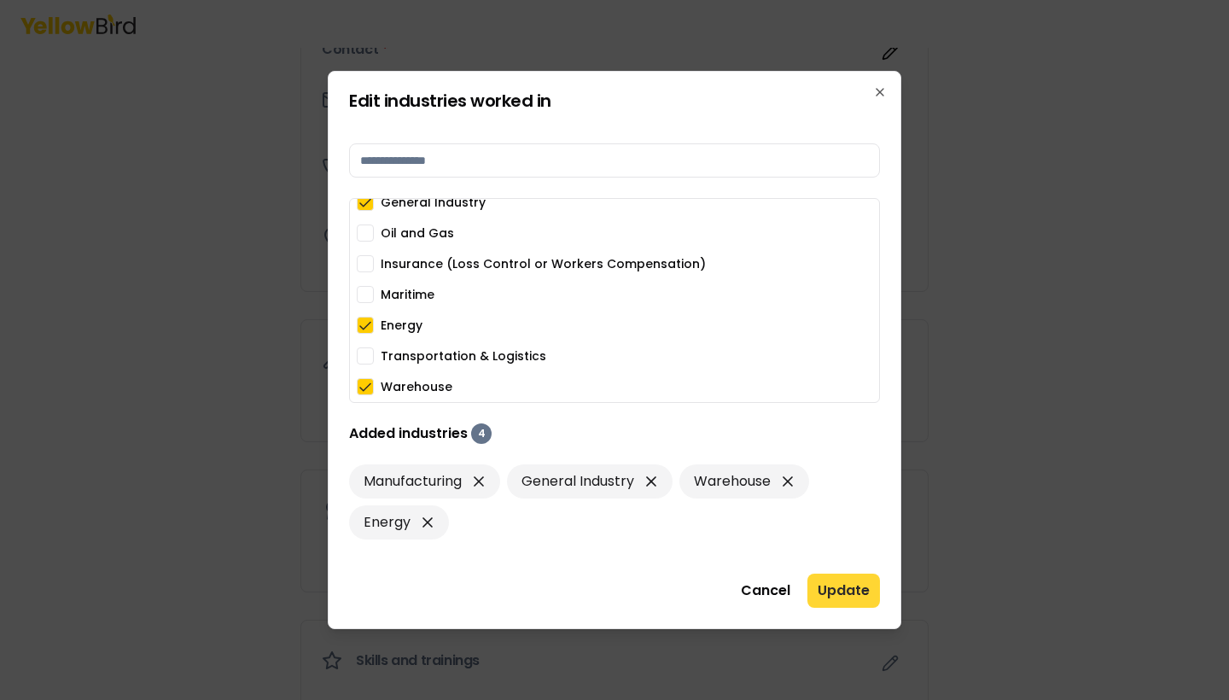
click at [849, 593] on button "Update" at bounding box center [843, 591] width 73 height 34
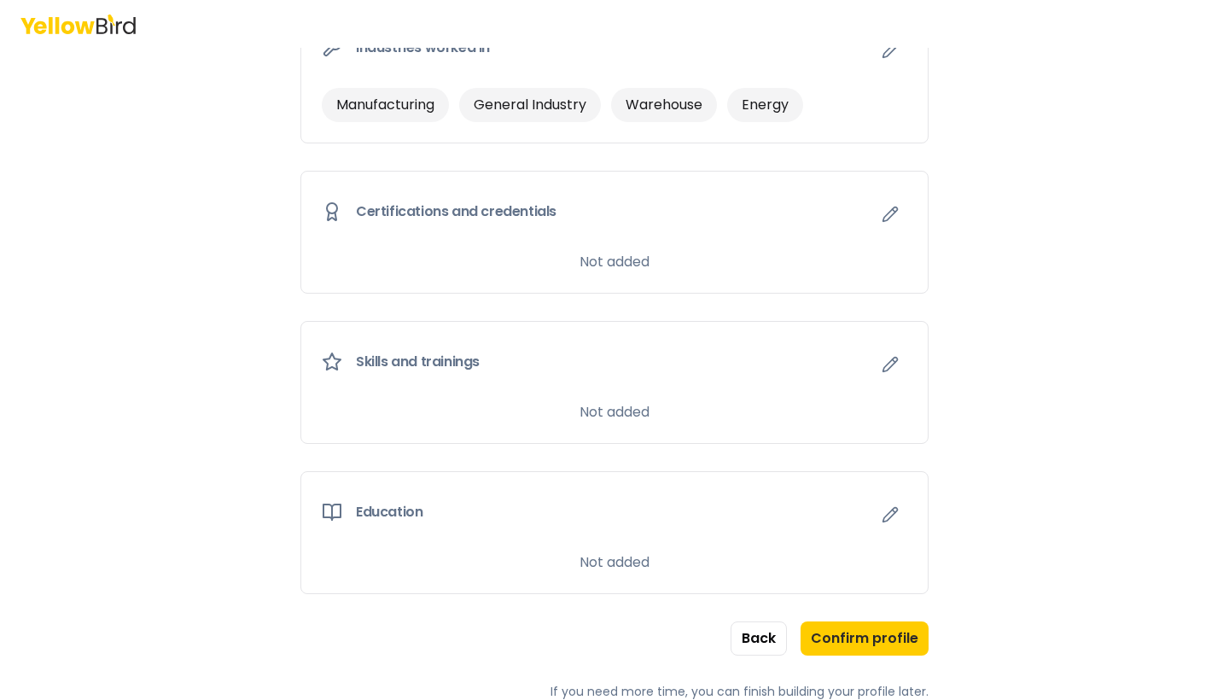
scroll to position [799, 0]
click at [894, 515] on icon "button" at bounding box center [890, 514] width 17 height 17
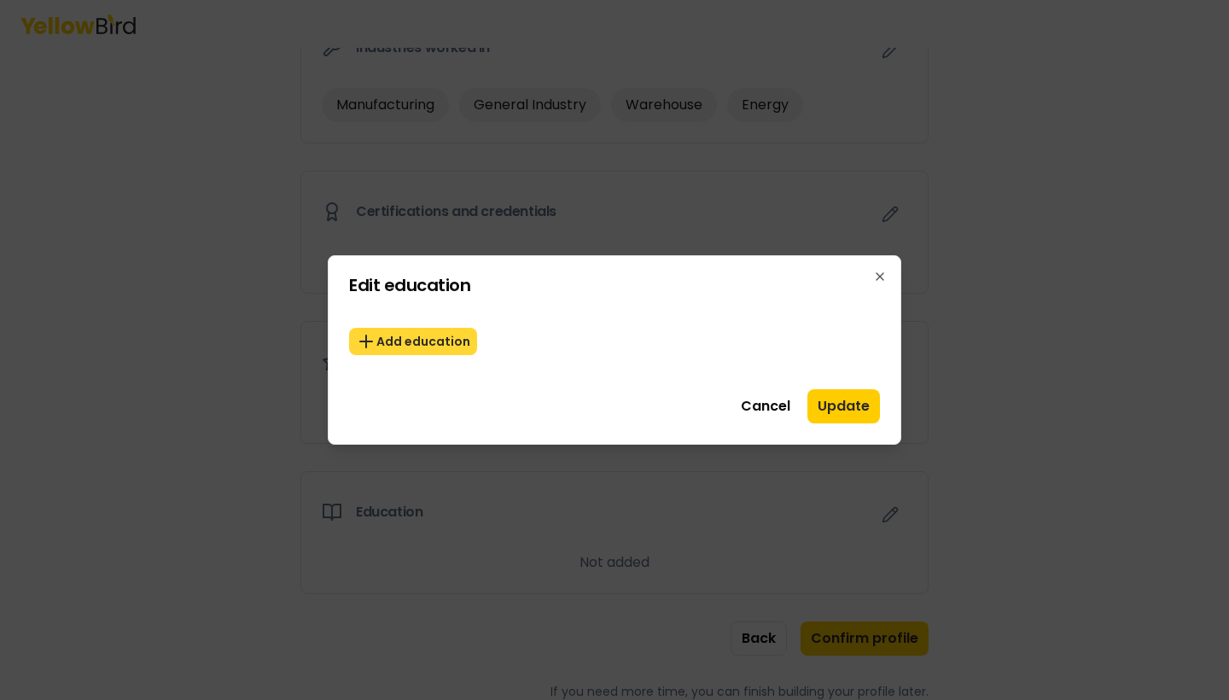
click at [446, 328] on button "Add education" at bounding box center [413, 341] width 128 height 27
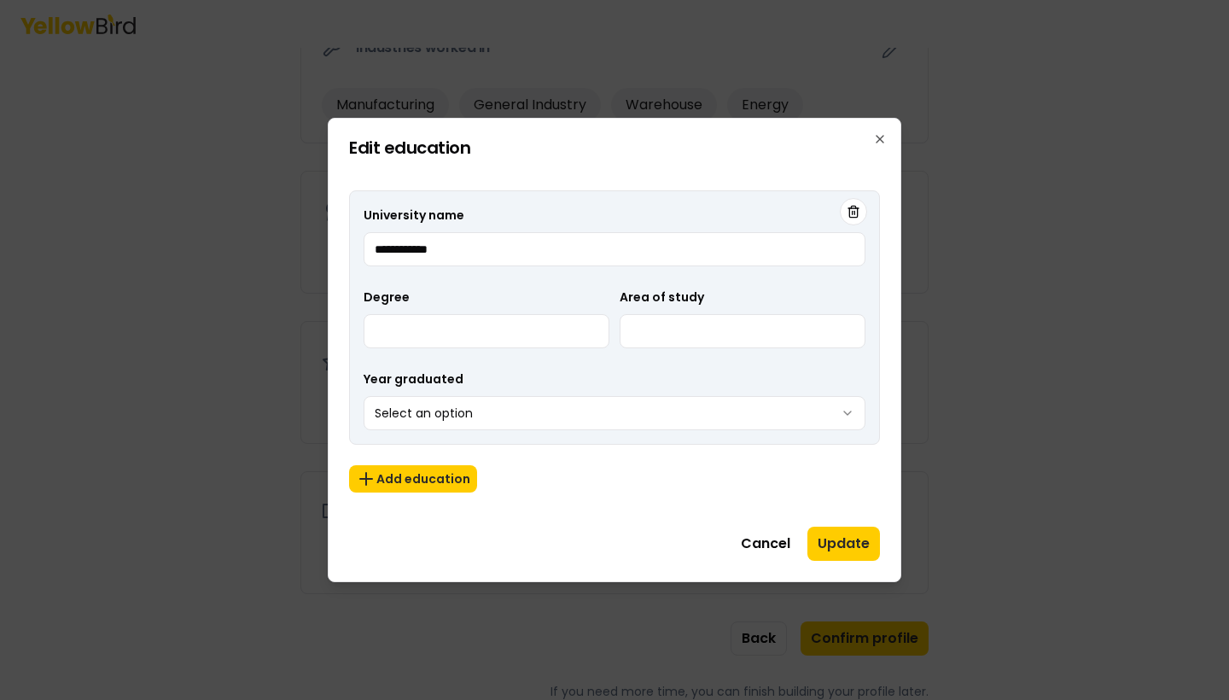
type input "**********"
click at [475, 422] on body "**********" at bounding box center [614, 350] width 1229 height 700
click at [434, 336] on input "Degree" at bounding box center [487, 331] width 246 height 34
click at [687, 329] on input "Area of study" at bounding box center [743, 331] width 246 height 34
click at [538, 329] on input "Degree" at bounding box center [487, 331] width 246 height 34
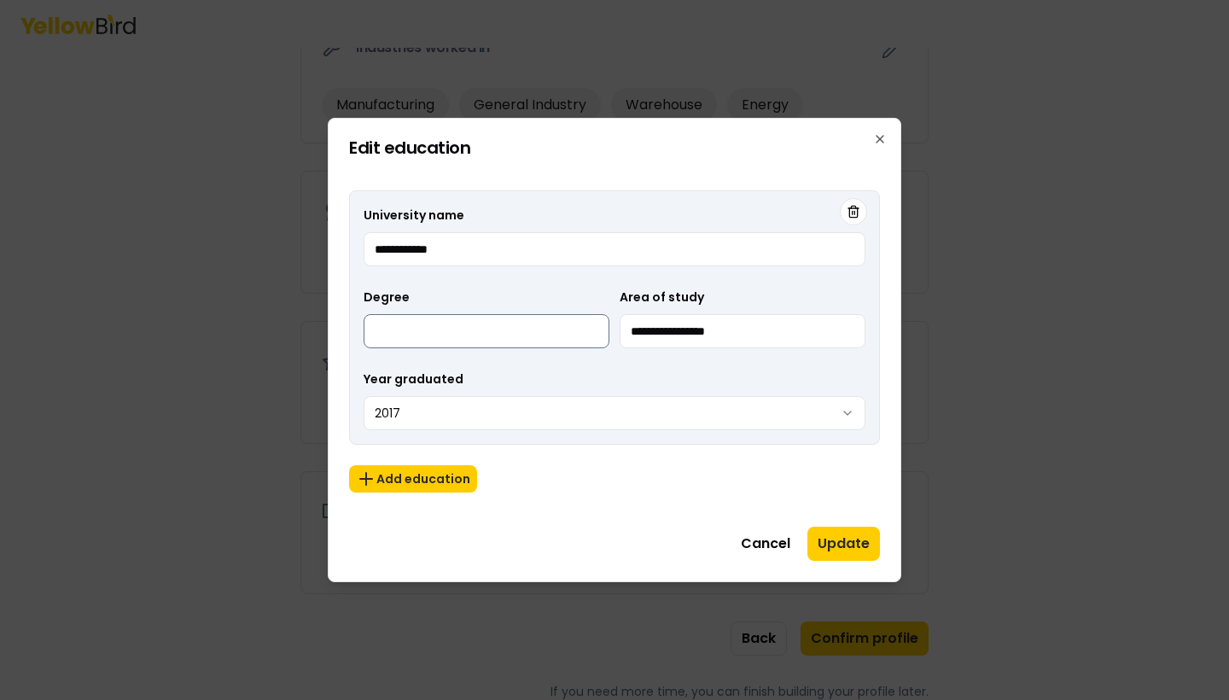
drag, startPoint x: 695, startPoint y: 331, endPoint x: 609, endPoint y: 334, distance: 86.2
click at [609, 334] on div "**********" at bounding box center [615, 317] width 502 height 61
type input "********"
click at [514, 326] on input "Degree" at bounding box center [487, 331] width 246 height 34
type input "**********"
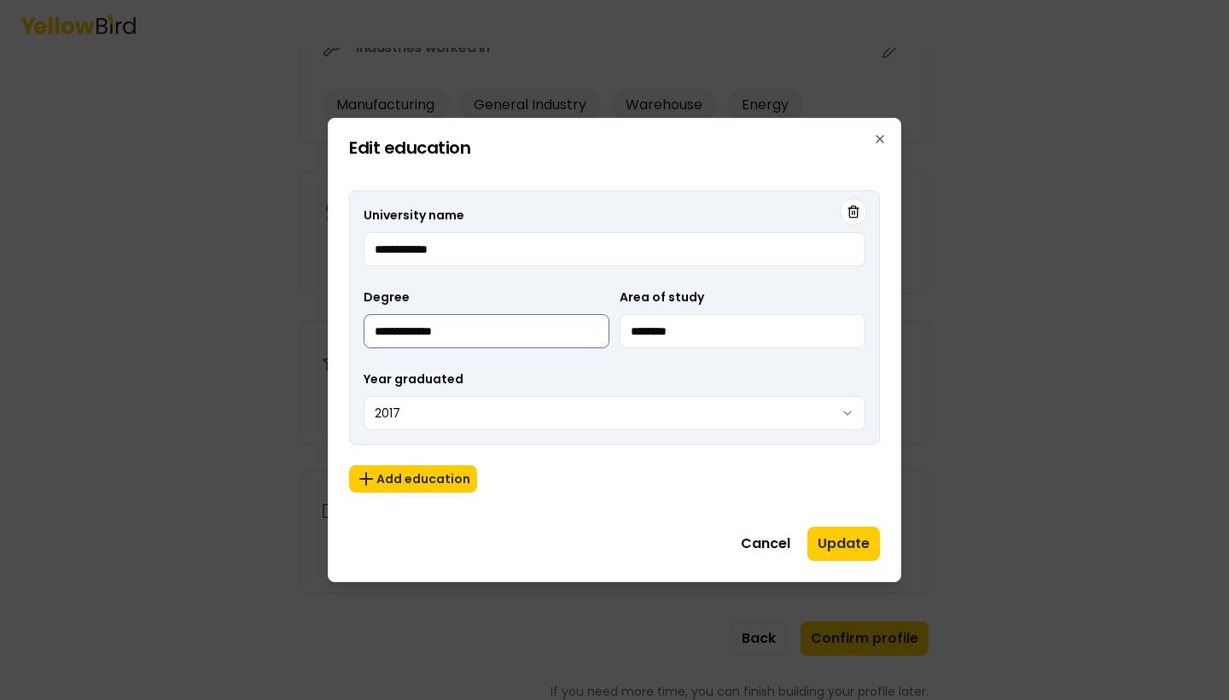
drag, startPoint x: 714, startPoint y: 335, endPoint x: 569, endPoint y: 329, distance: 145.2
click at [569, 329] on div "**********" at bounding box center [615, 317] width 502 height 61
type input "*"
type input "*******"
click at [835, 538] on button "Update" at bounding box center [843, 544] width 73 height 34
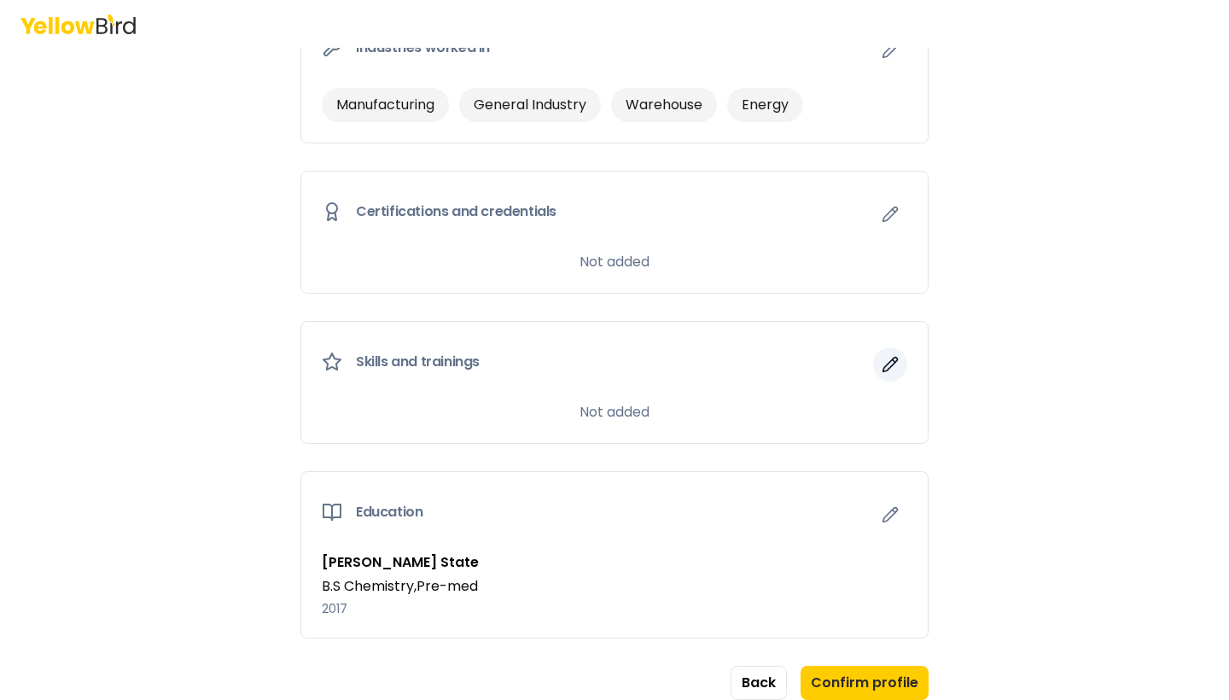
click at [897, 364] on icon "button" at bounding box center [890, 364] width 17 height 17
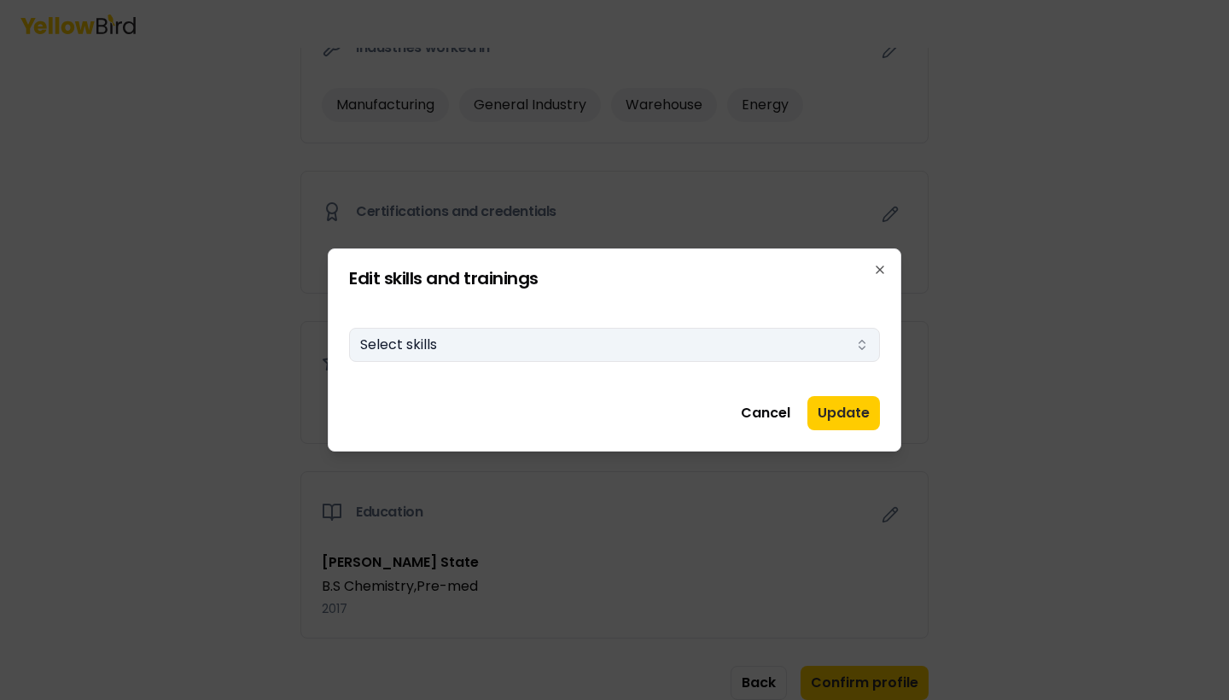
click at [771, 358] on button "Select skills" at bounding box center [614, 345] width 531 height 34
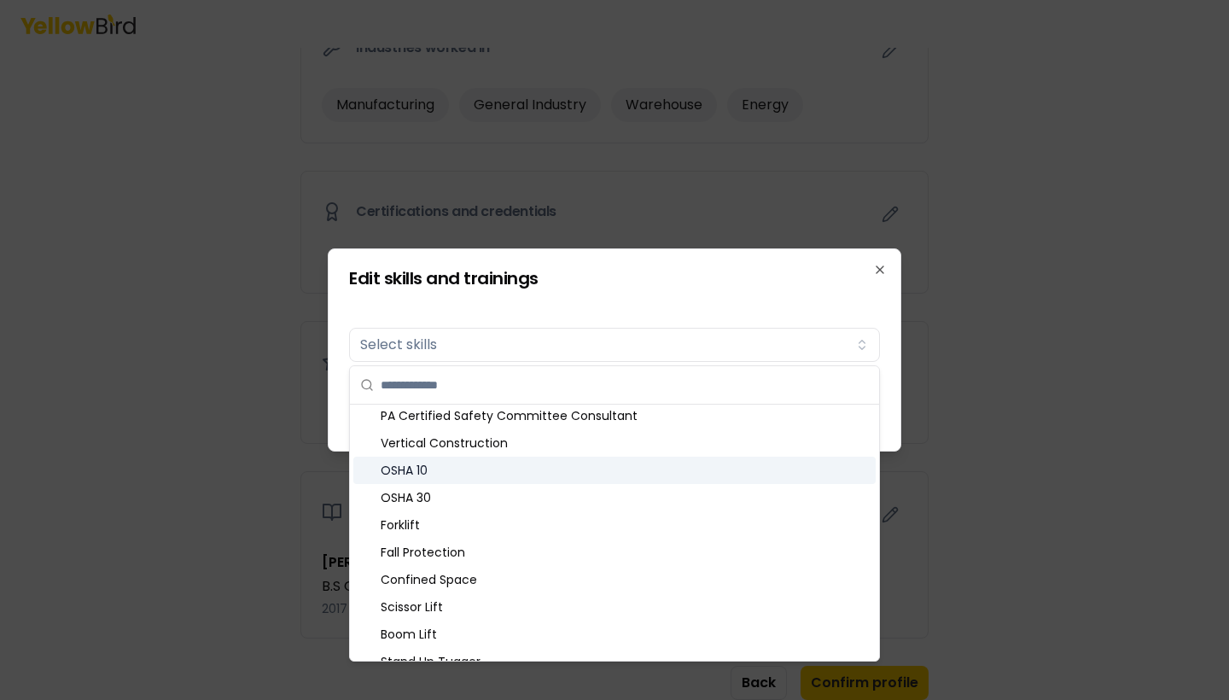
scroll to position [363, 0]
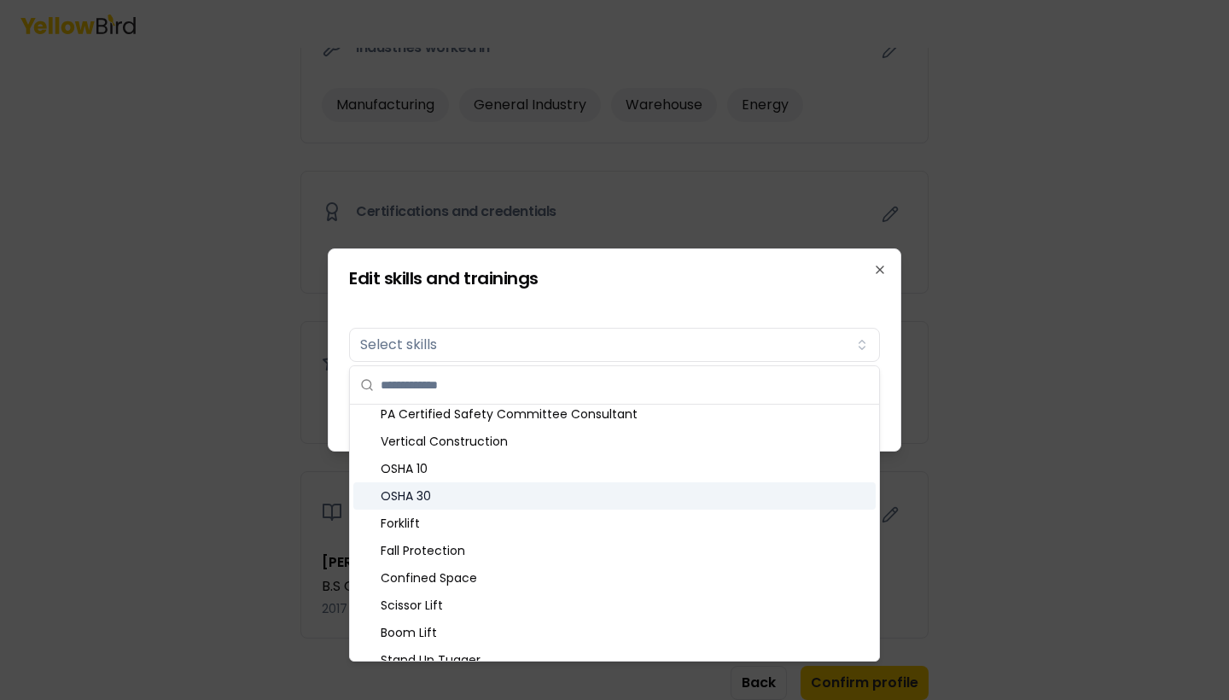
click at [438, 488] on div "OSHA 30" at bounding box center [614, 495] width 522 height 27
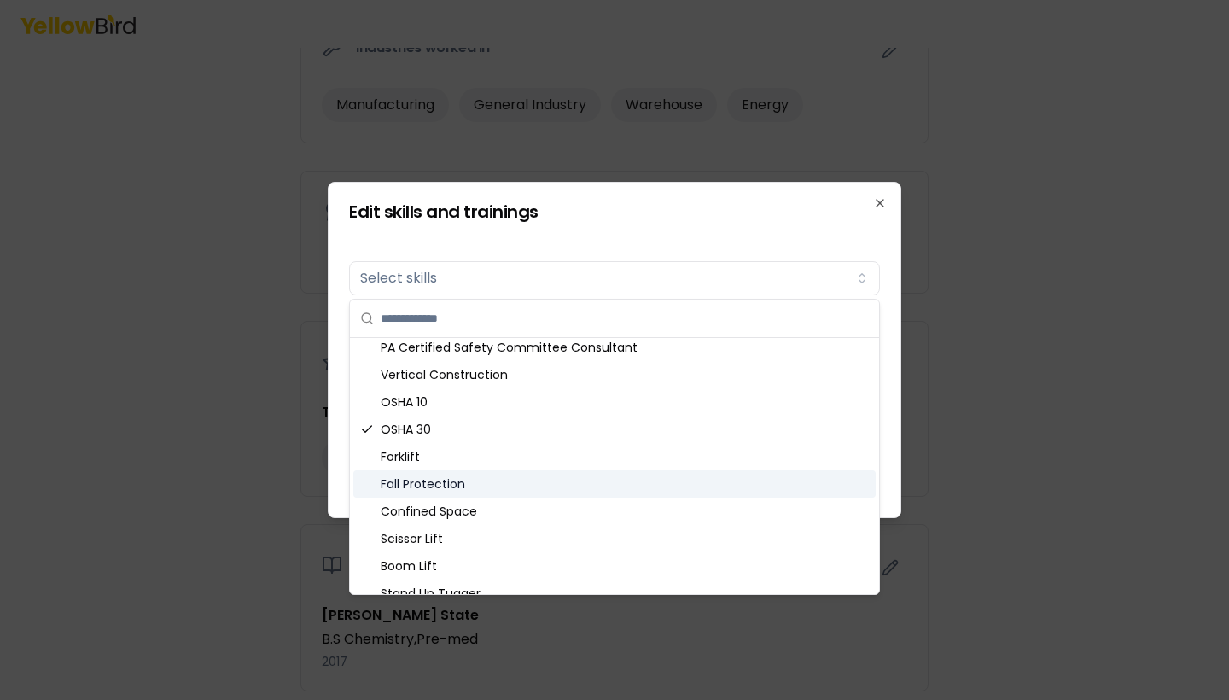
click at [433, 489] on div "Fall Protection" at bounding box center [614, 483] width 522 height 27
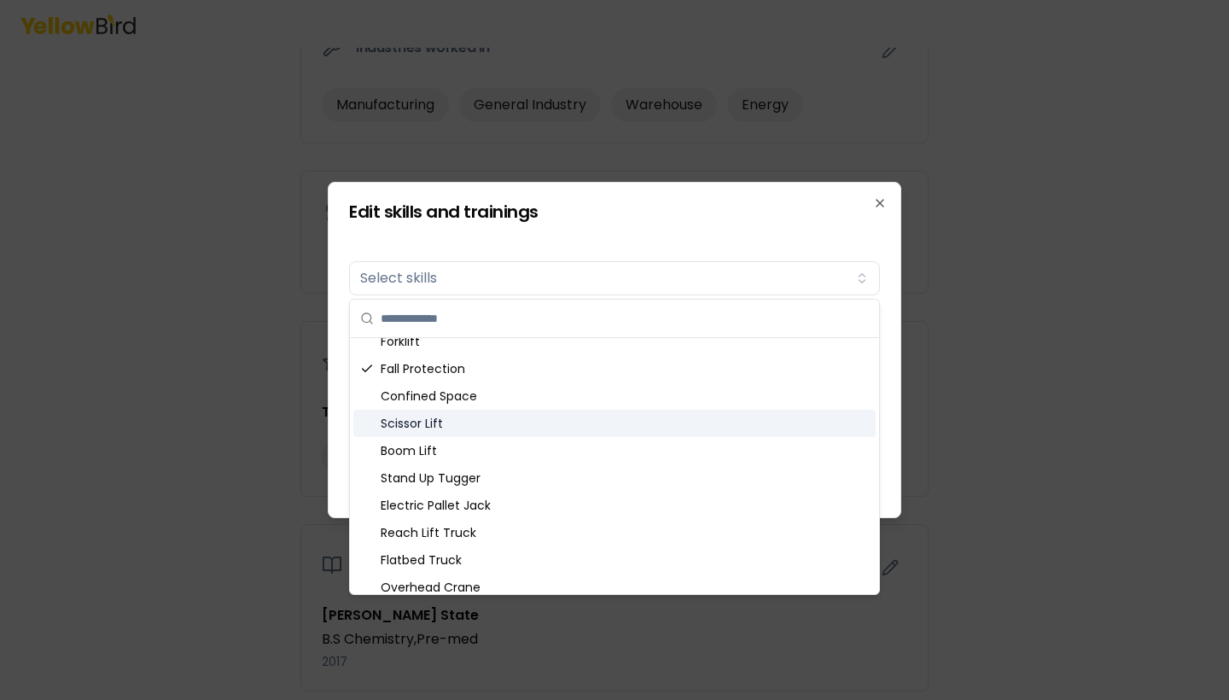
scroll to position [479, 0]
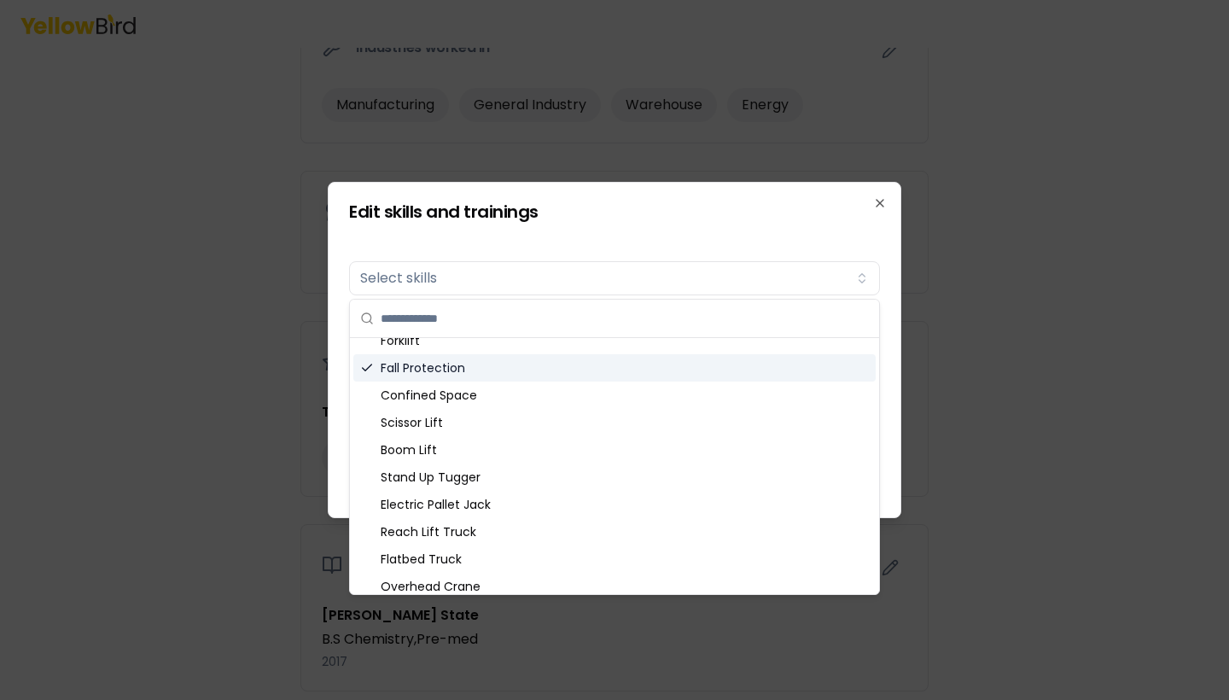
click at [443, 371] on div "Fall Protection" at bounding box center [614, 367] width 522 height 27
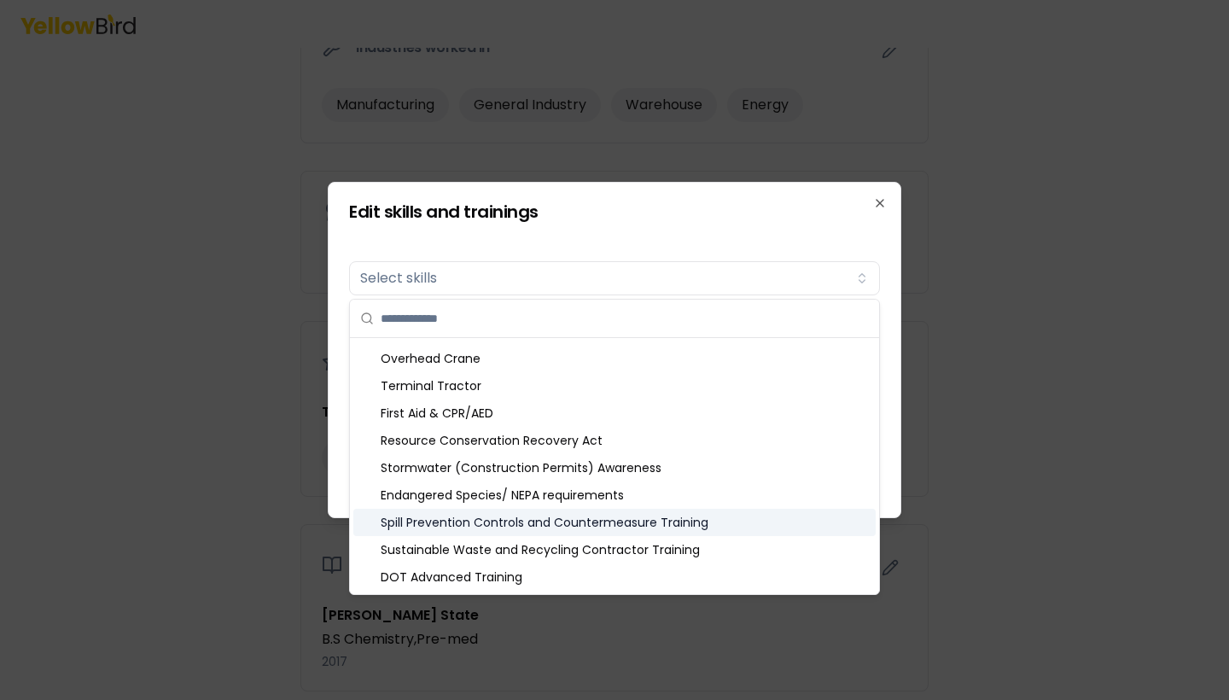
scroll to position [707, 0]
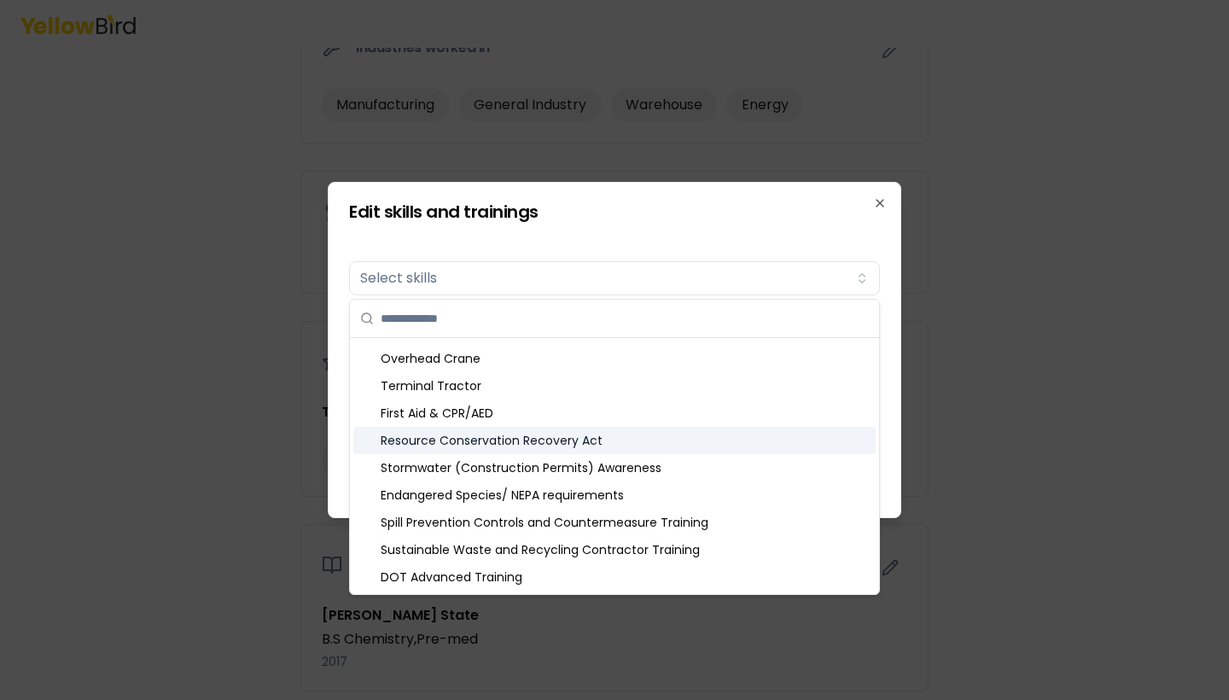
click at [501, 445] on div "Resource Conservation Recovery Act" at bounding box center [614, 440] width 522 height 27
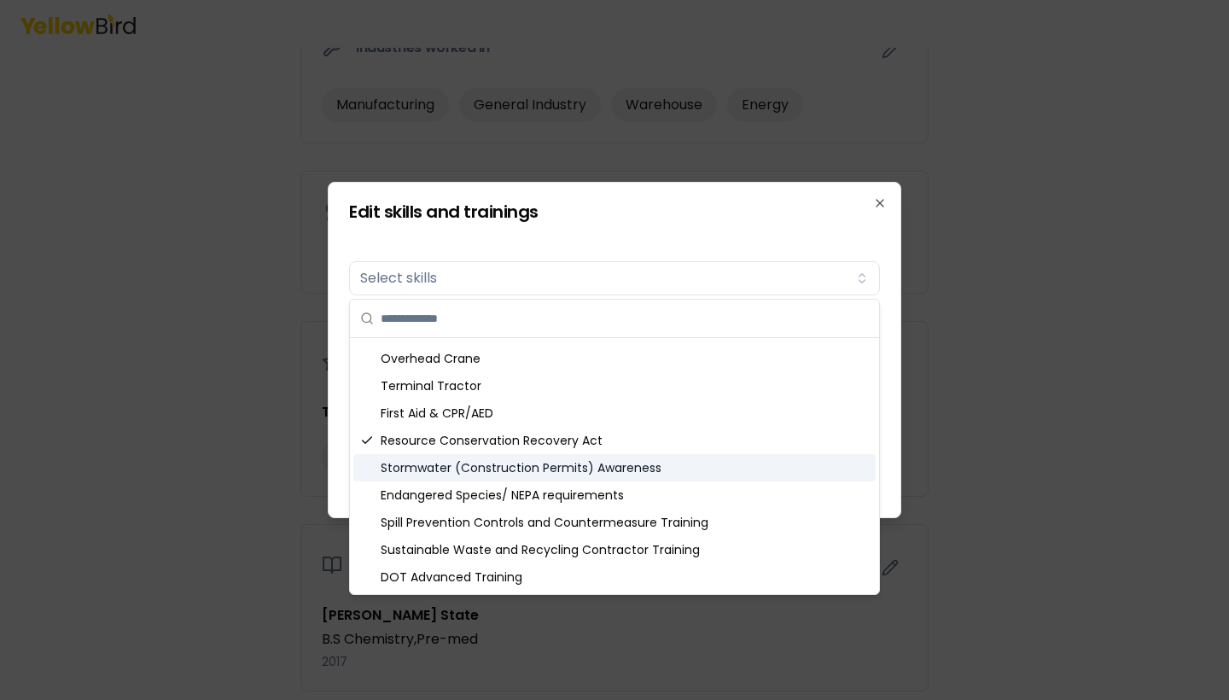
click at [476, 474] on div "Stormwater (Construction Permits) Awareness" at bounding box center [614, 467] width 522 height 27
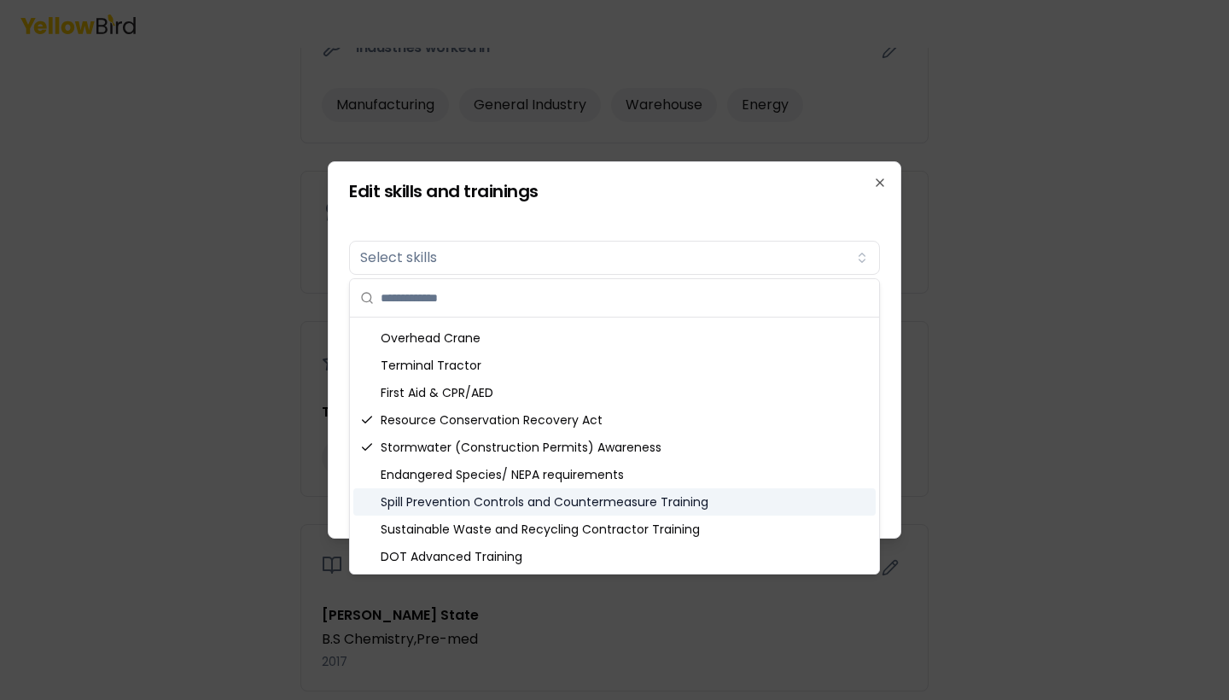
click at [477, 514] on div "Spill Prevention Controls and Countermeasure Training" at bounding box center [614, 501] width 522 height 27
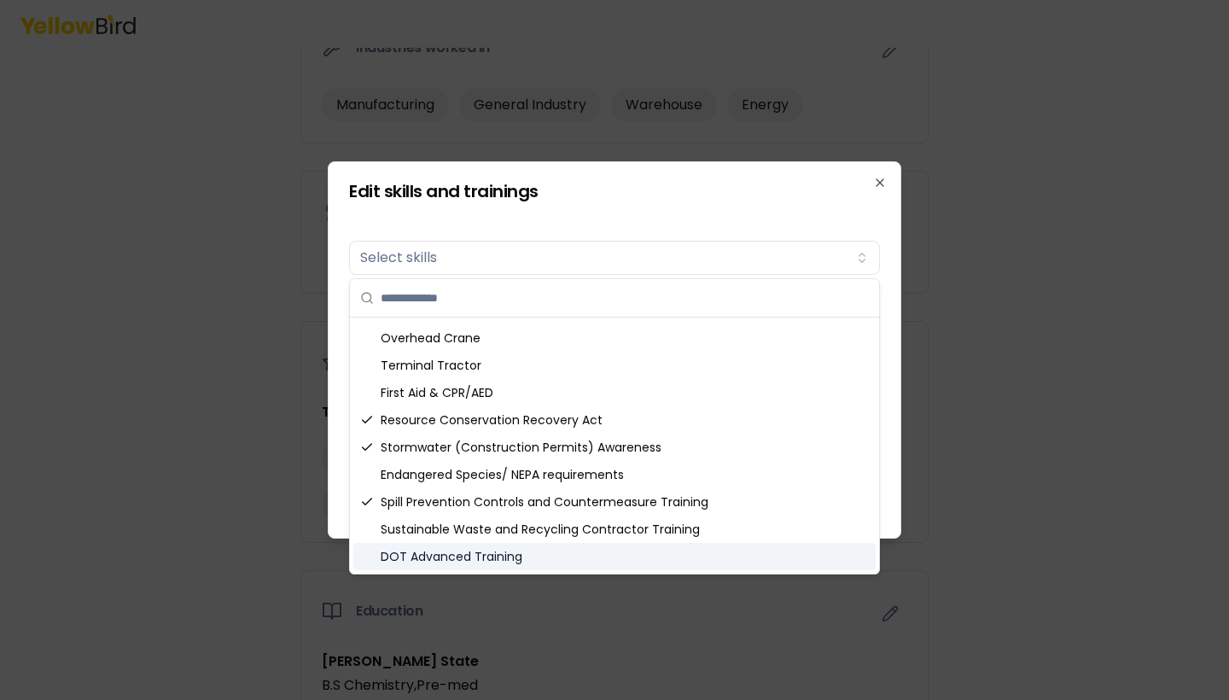
click at [475, 565] on div "DOT Advanced Training" at bounding box center [614, 556] width 522 height 27
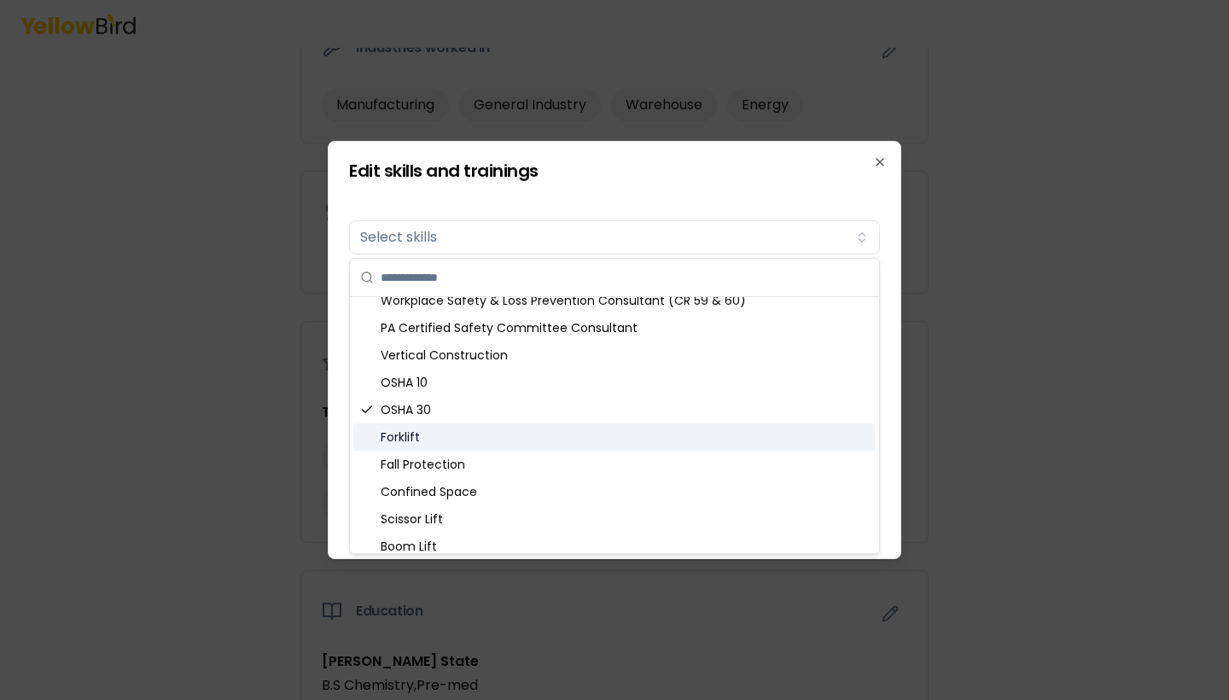
scroll to position [342, 0]
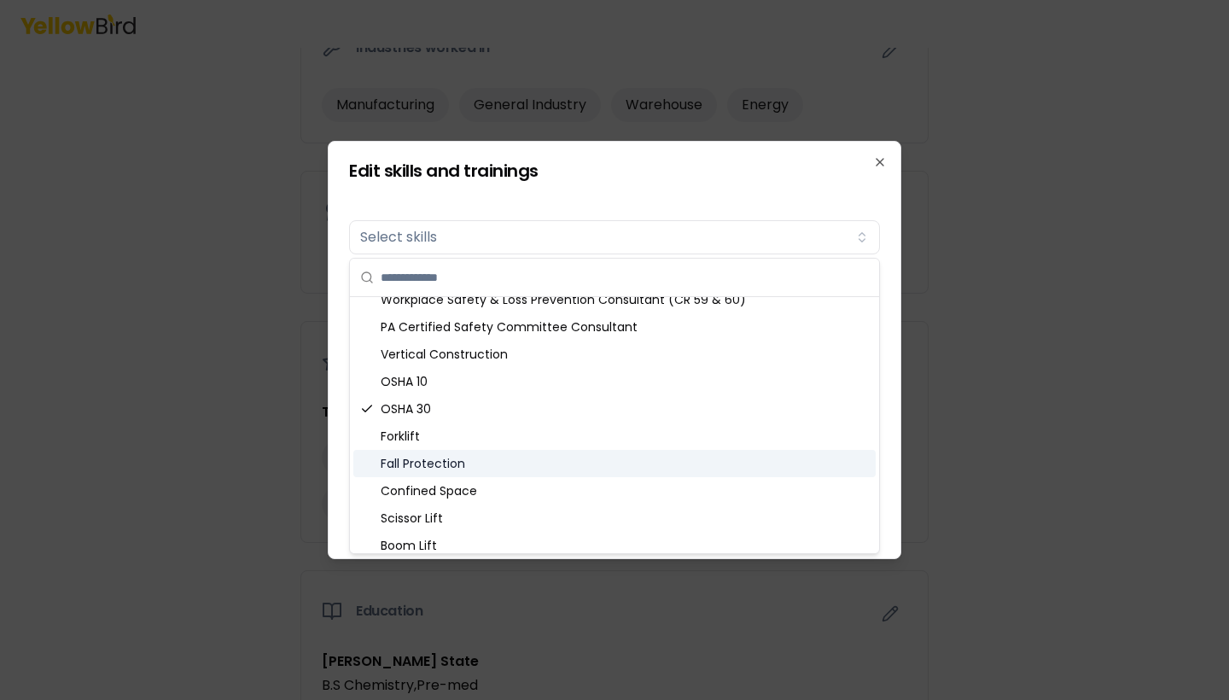
click at [457, 464] on div "Fall Protection" at bounding box center [614, 463] width 522 height 27
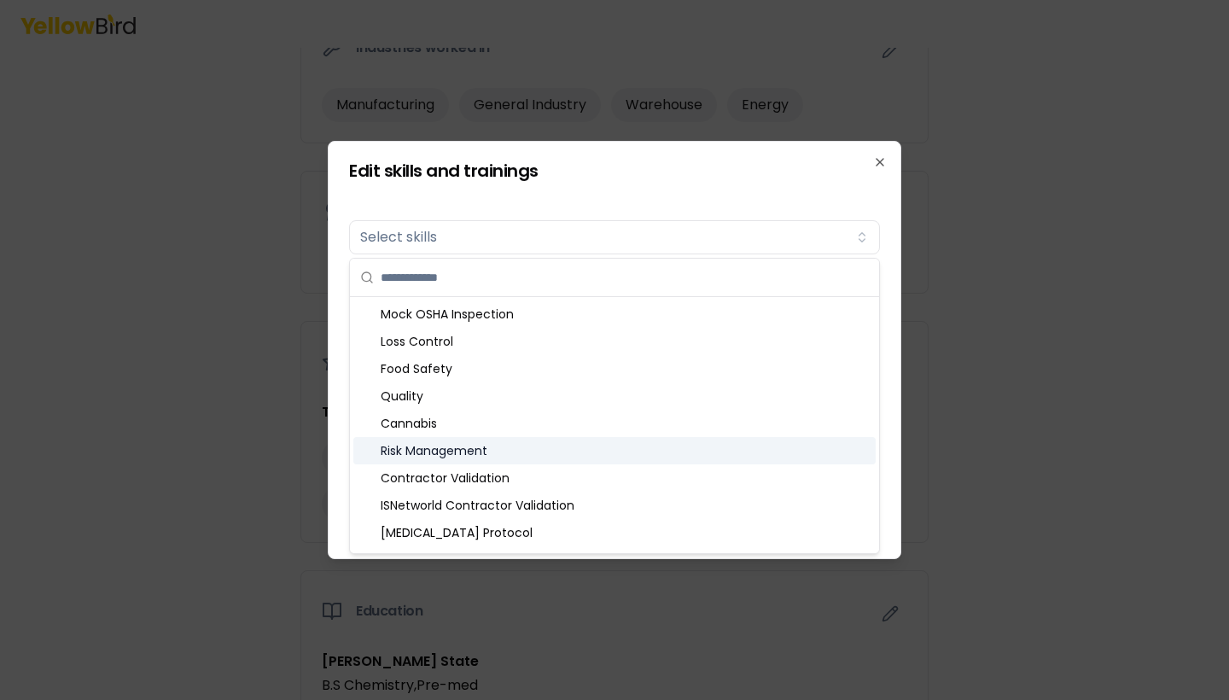
scroll to position [0, 0]
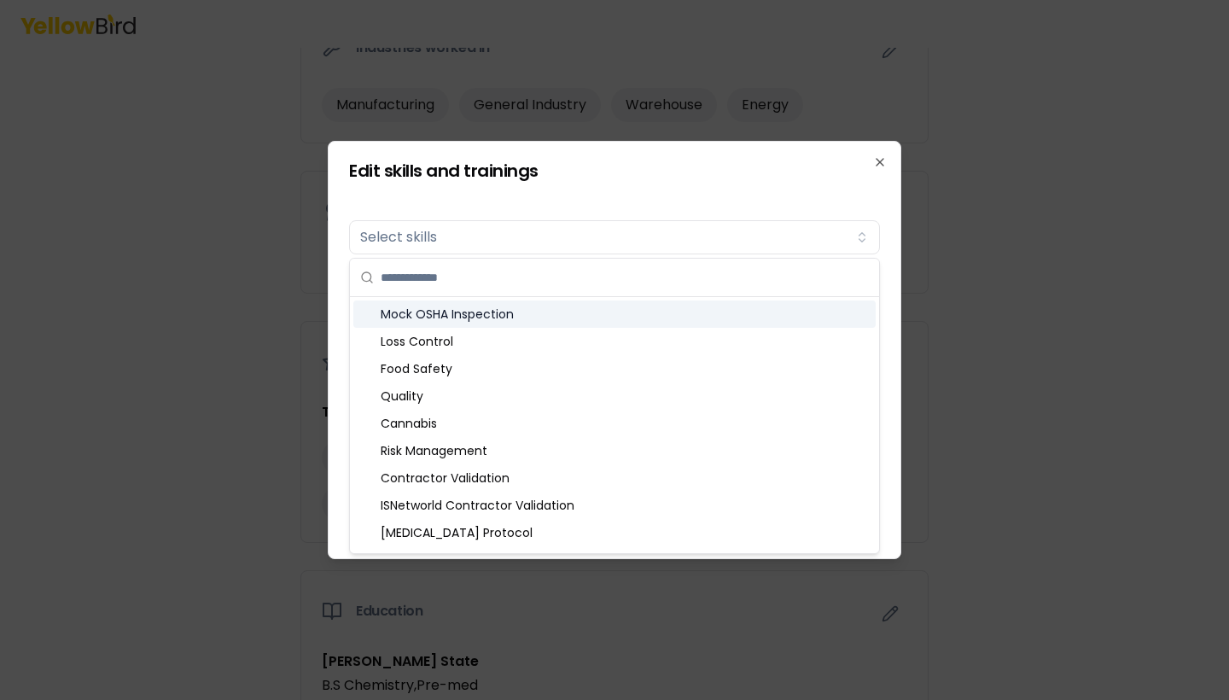
click at [460, 268] on input "text" at bounding box center [625, 278] width 488 height 38
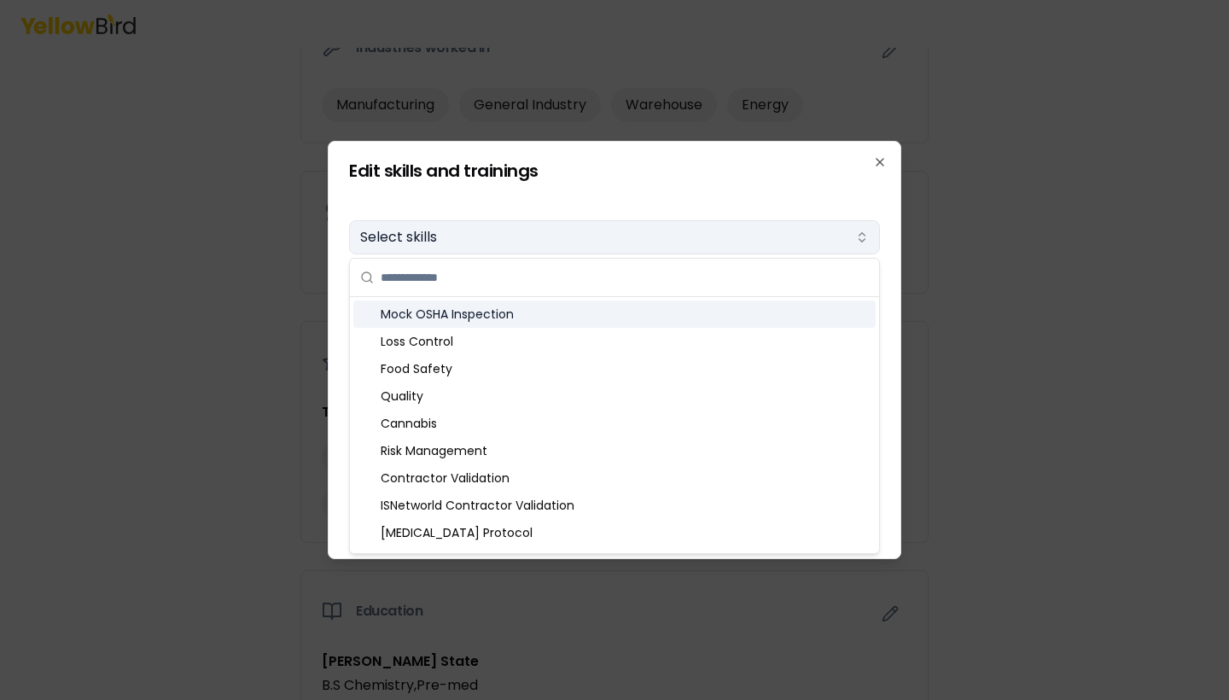
click at [455, 240] on button "Select skills" at bounding box center [614, 237] width 531 height 34
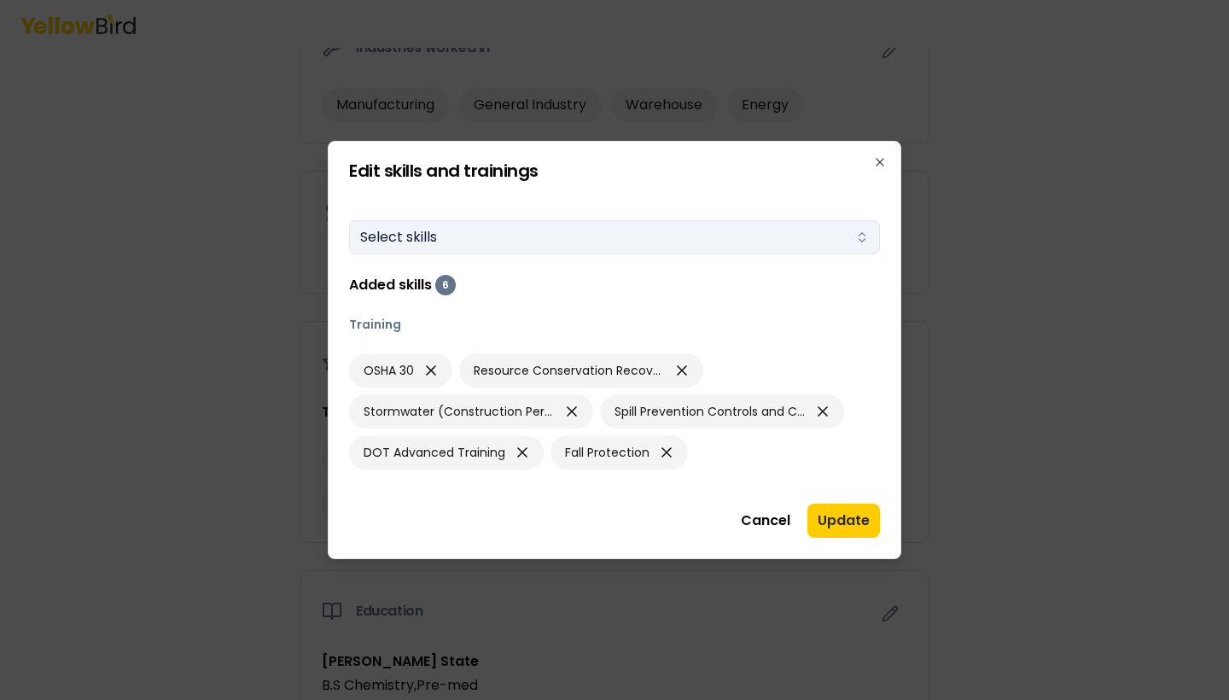
click at [455, 240] on button "Select skills" at bounding box center [614, 237] width 531 height 34
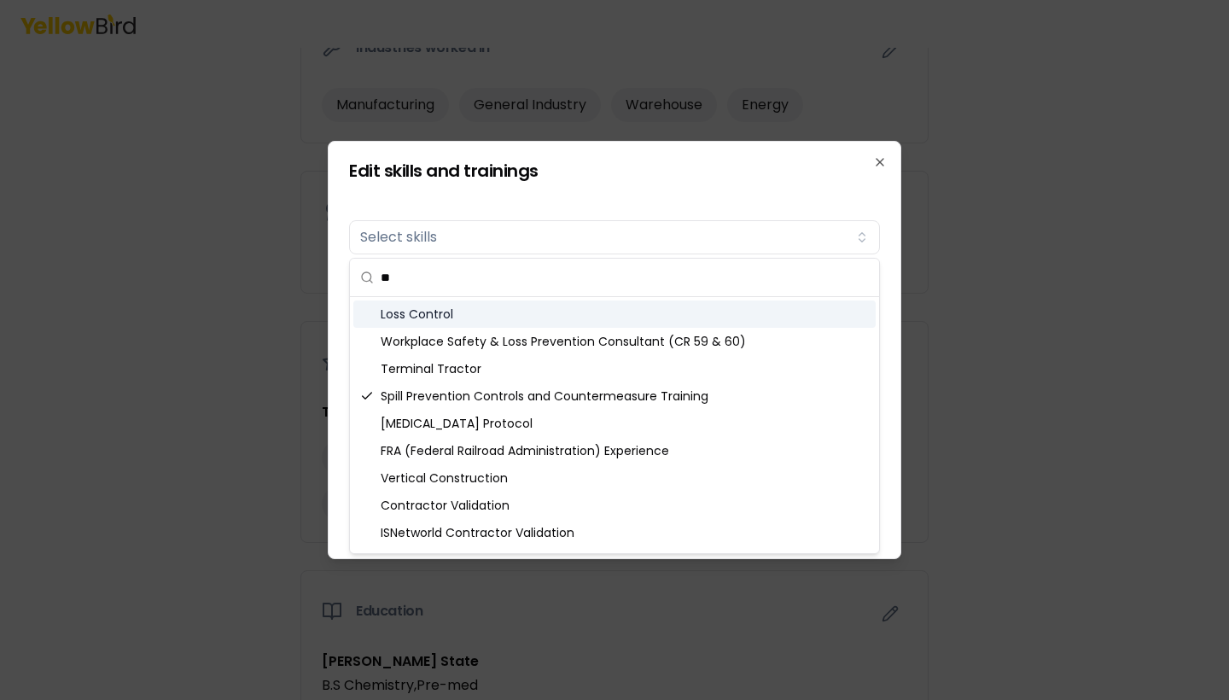
type input "*"
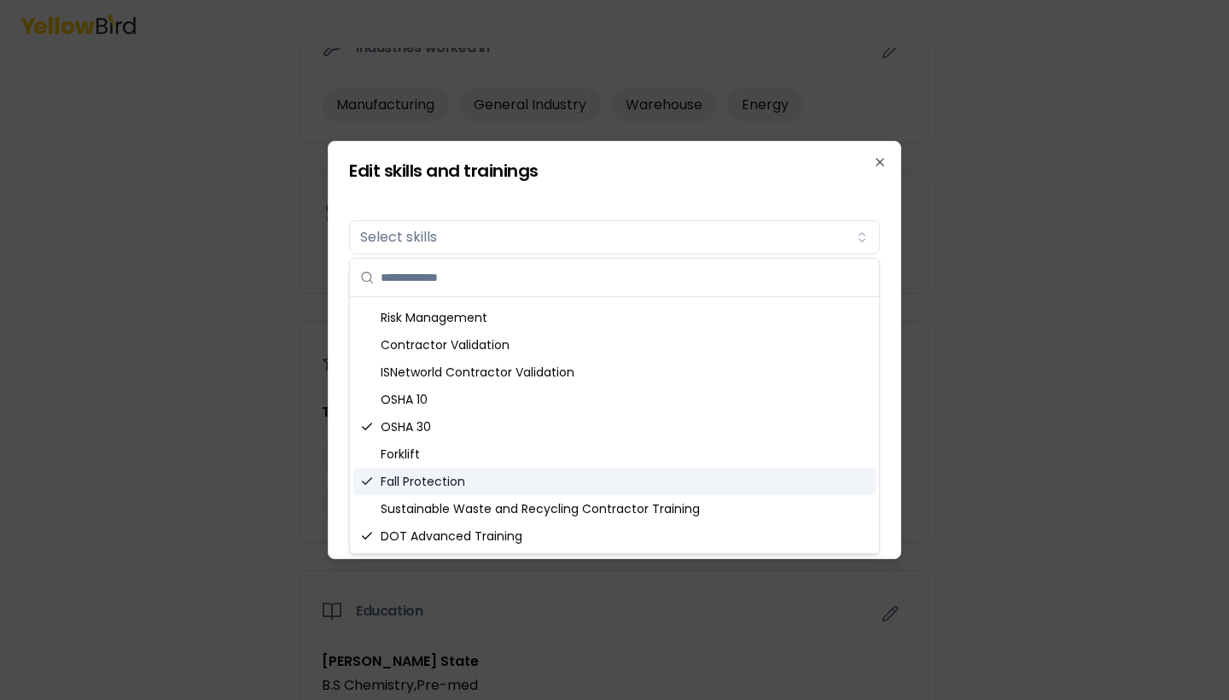
scroll to position [707, 0]
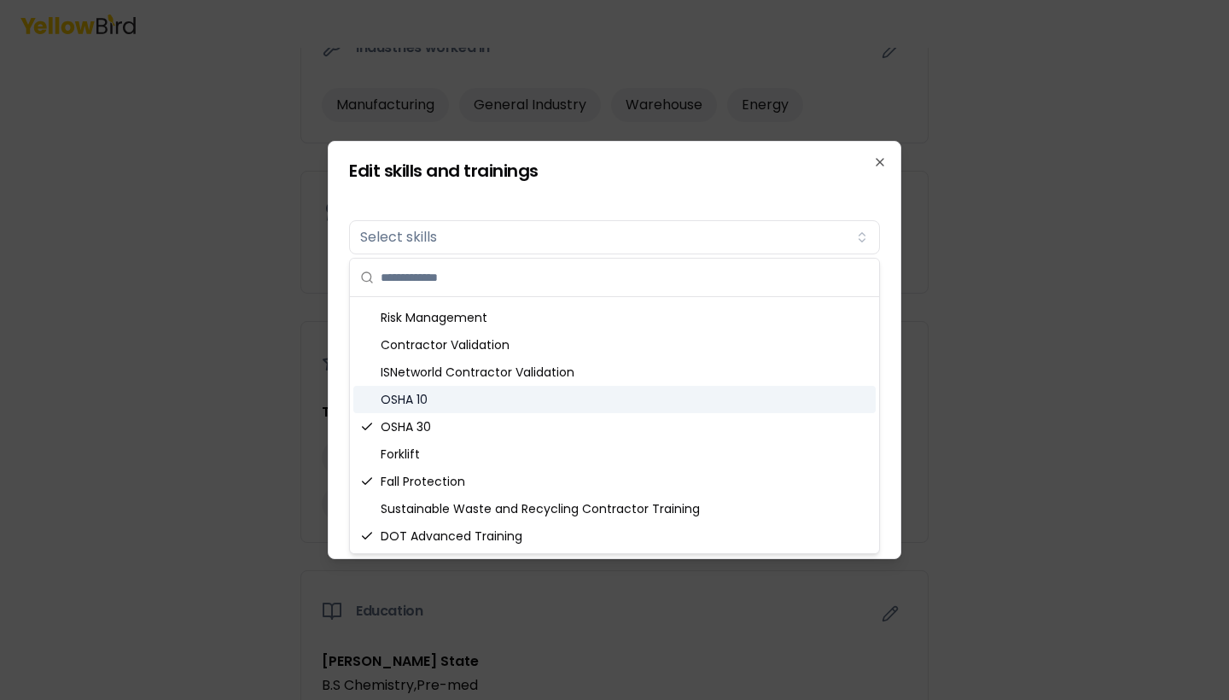
click at [473, 408] on div "OSHA 10" at bounding box center [614, 399] width 522 height 27
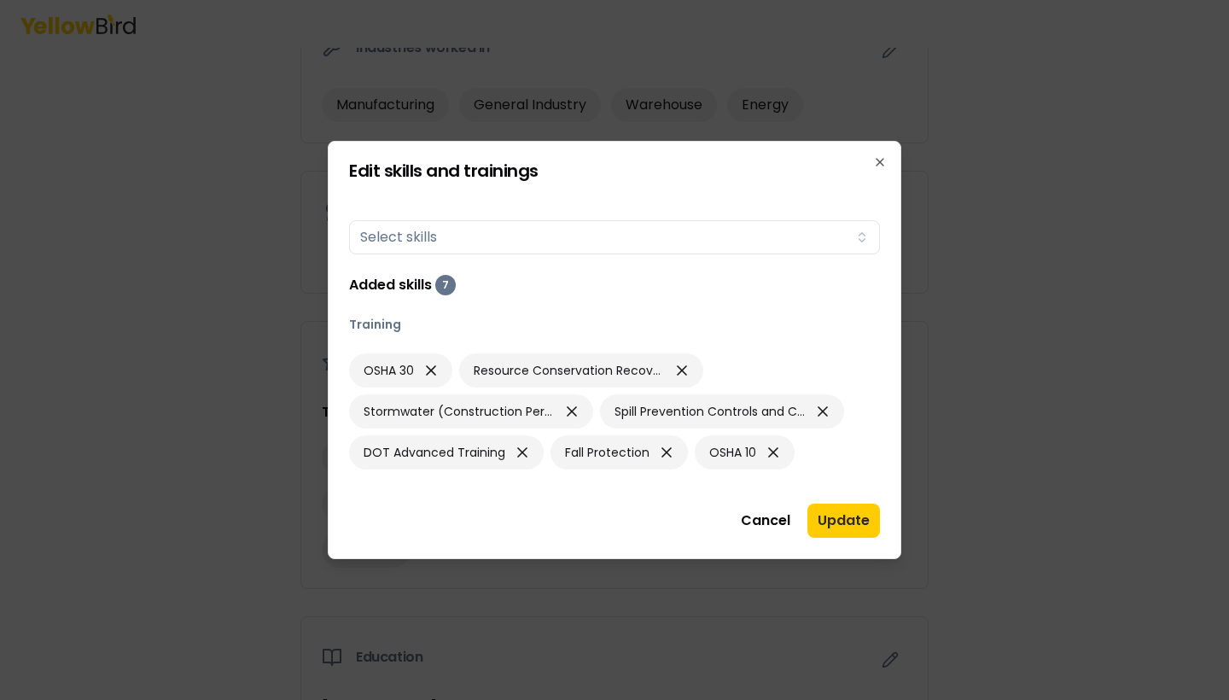
click at [971, 399] on div at bounding box center [614, 350] width 1229 height 700
click at [839, 523] on button "Update" at bounding box center [843, 521] width 73 height 34
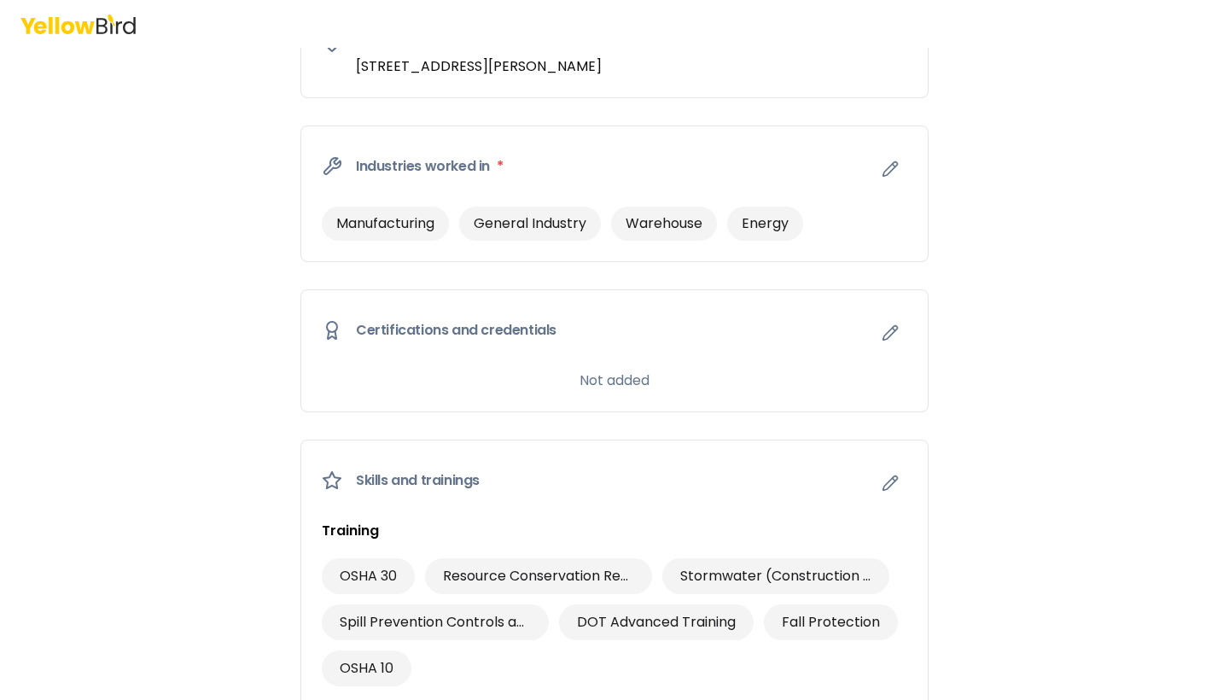
scroll to position [676, 0]
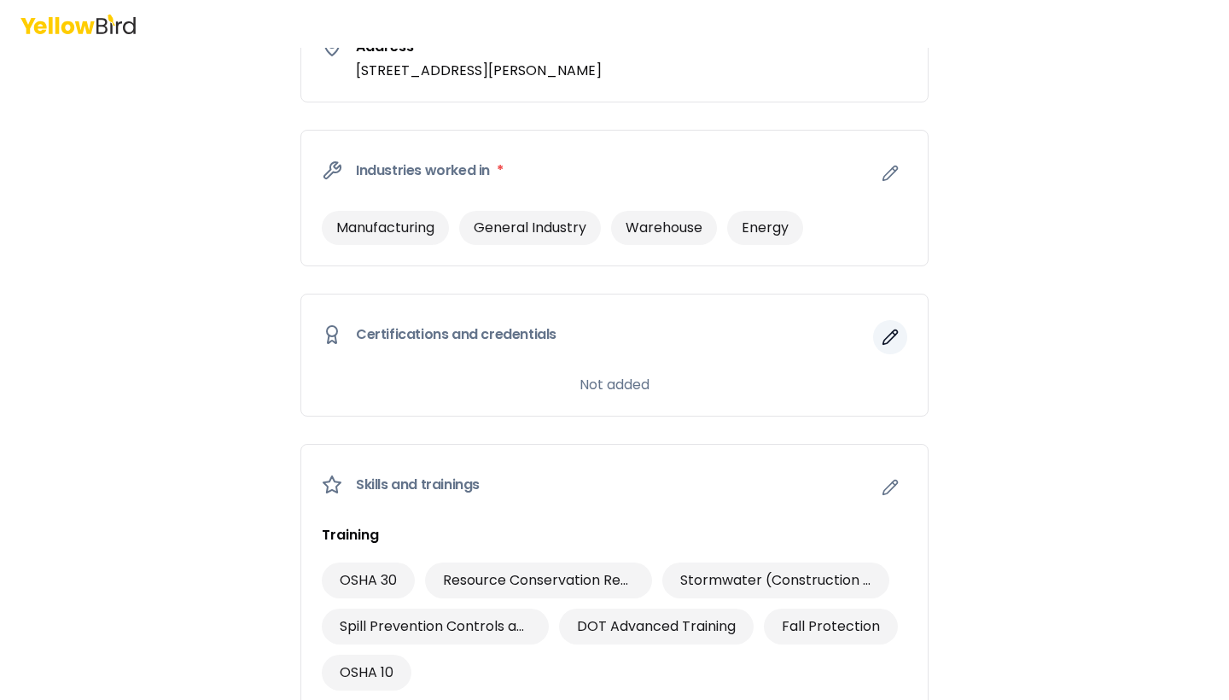
click at [897, 338] on icon "button" at bounding box center [890, 337] width 17 height 17
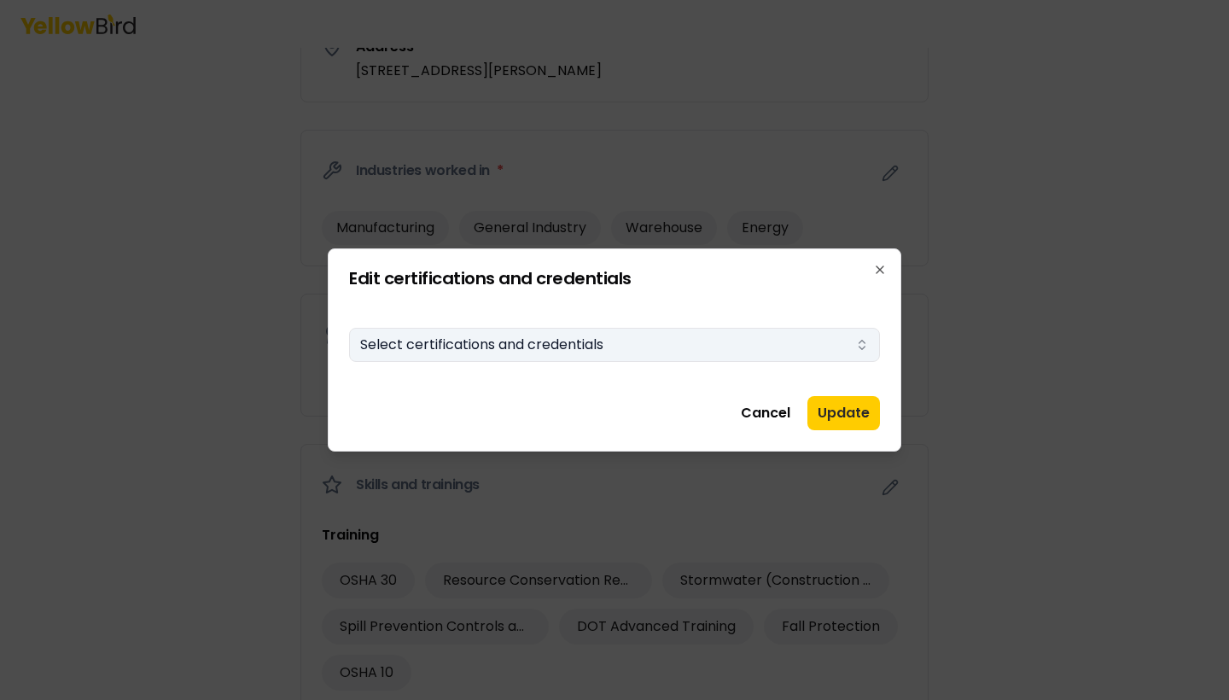
click at [596, 351] on button "Select certifications and credentials" at bounding box center [614, 345] width 531 height 34
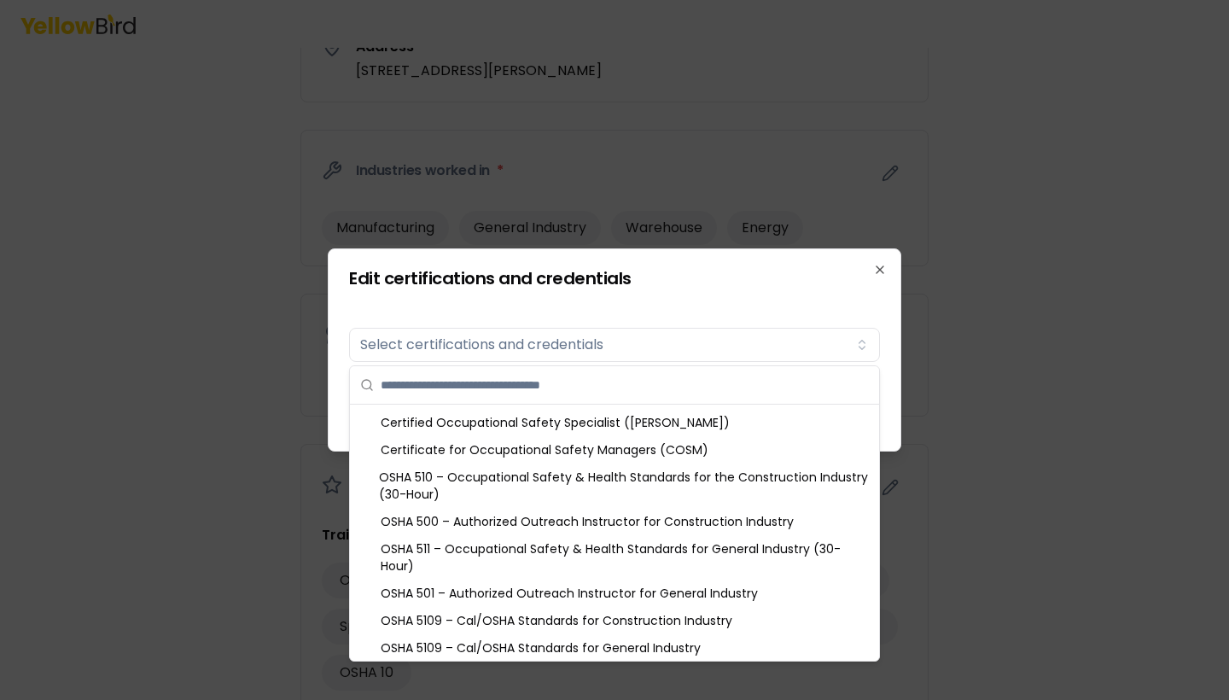
scroll to position [765, 0]
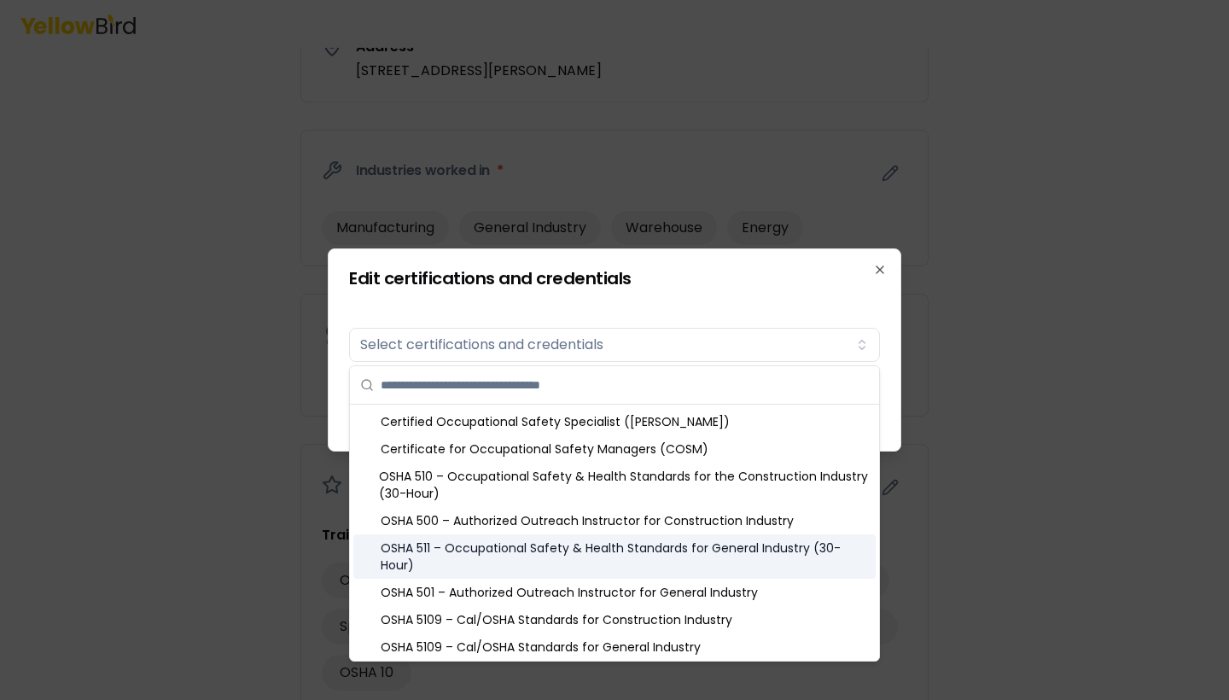
click at [560, 544] on div "OSHA 511 – Occupational Safety & Health Standards for General Industry (30-Hour)" at bounding box center [614, 556] width 522 height 44
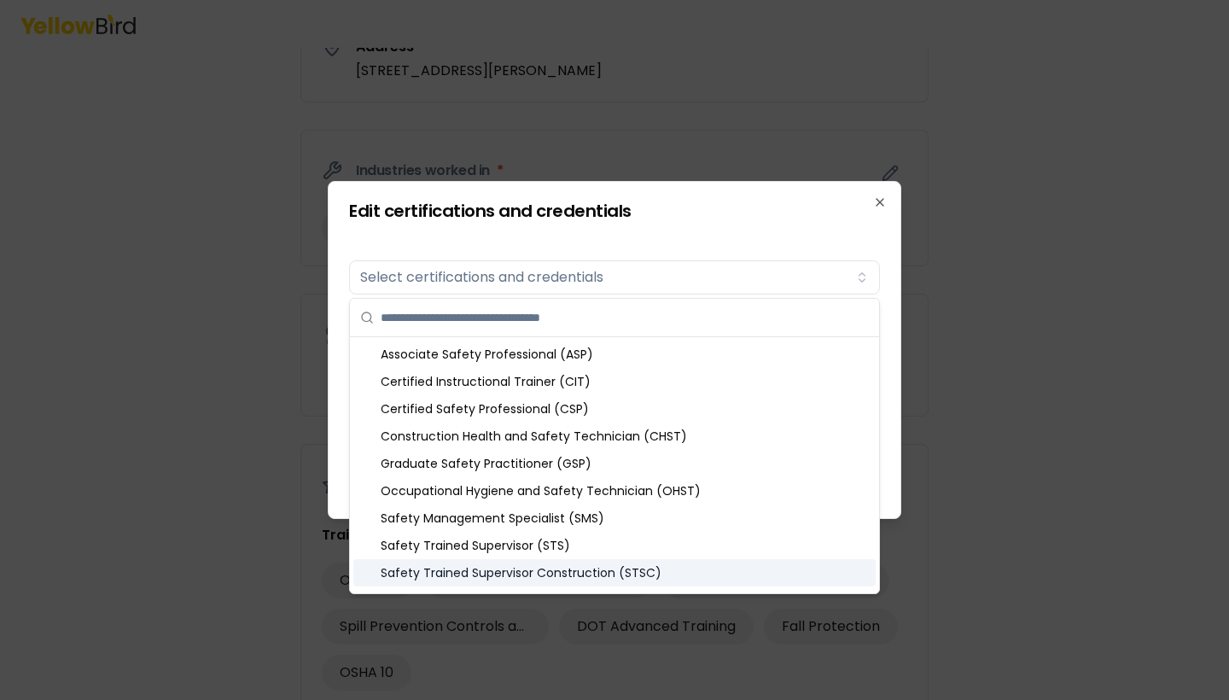
scroll to position [0, 0]
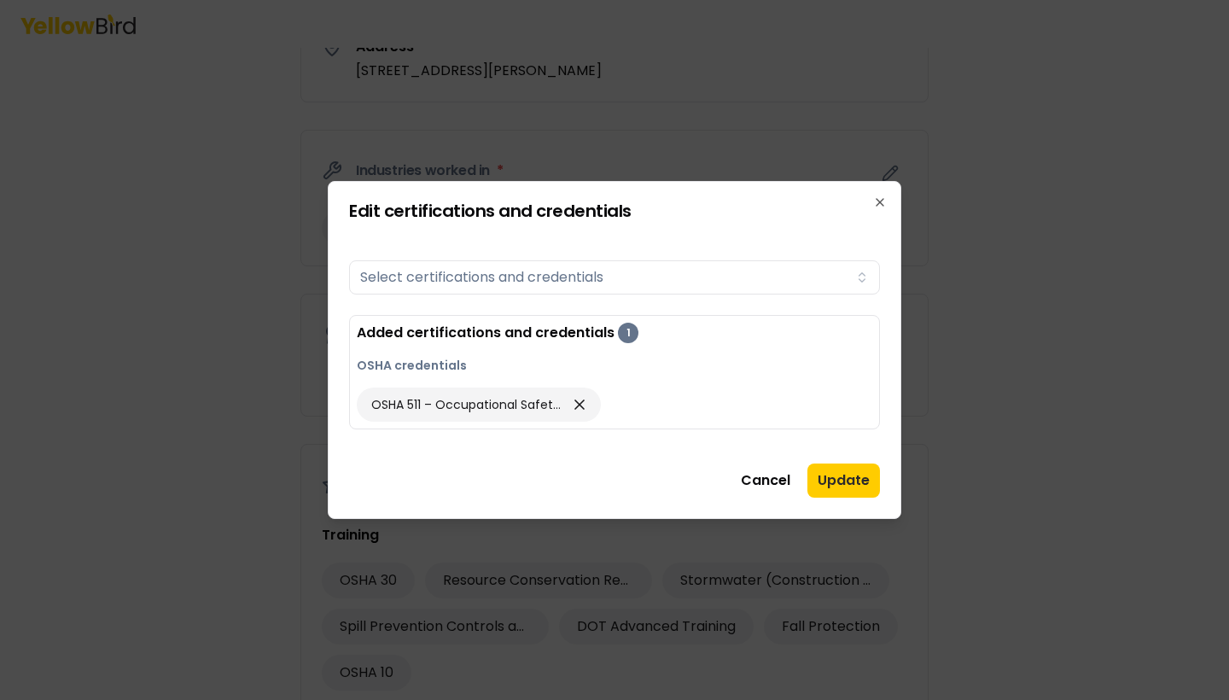
click at [799, 251] on div "Certifications Select certifications and credentials Added certifications and c…" at bounding box center [614, 341] width 531 height 217
click at [830, 472] on button "Update" at bounding box center [843, 480] width 73 height 34
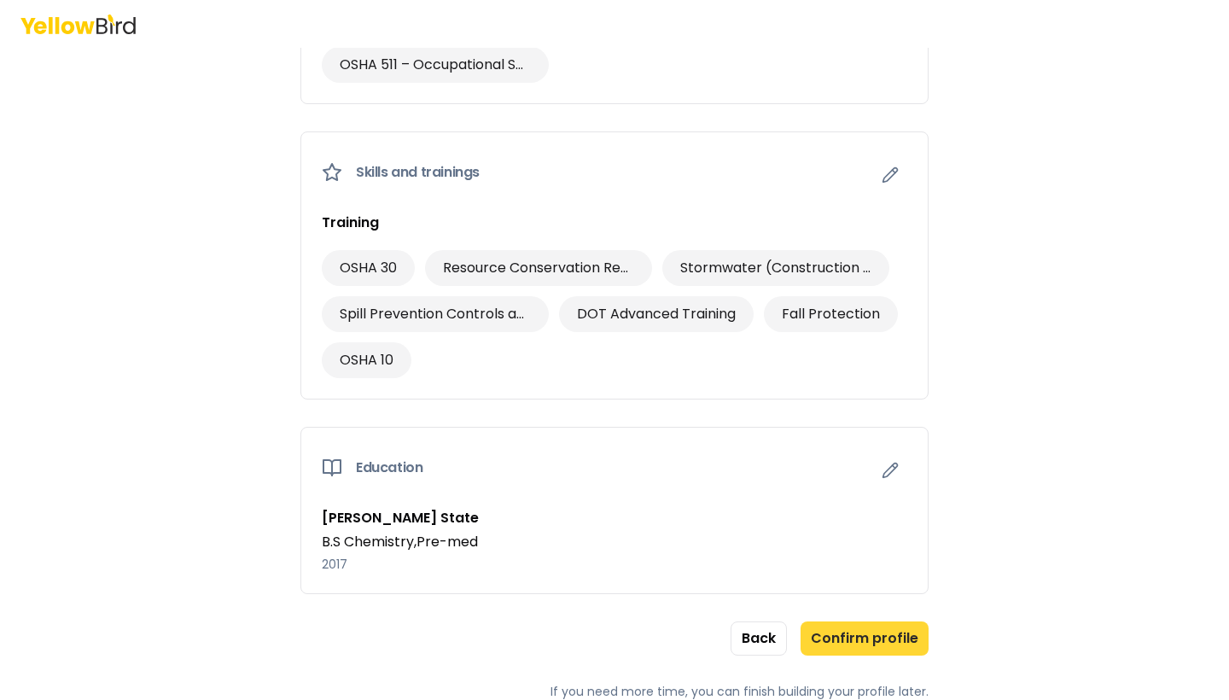
scroll to position [1041, 0]
click at [865, 638] on button "Confirm profile" at bounding box center [865, 638] width 128 height 34
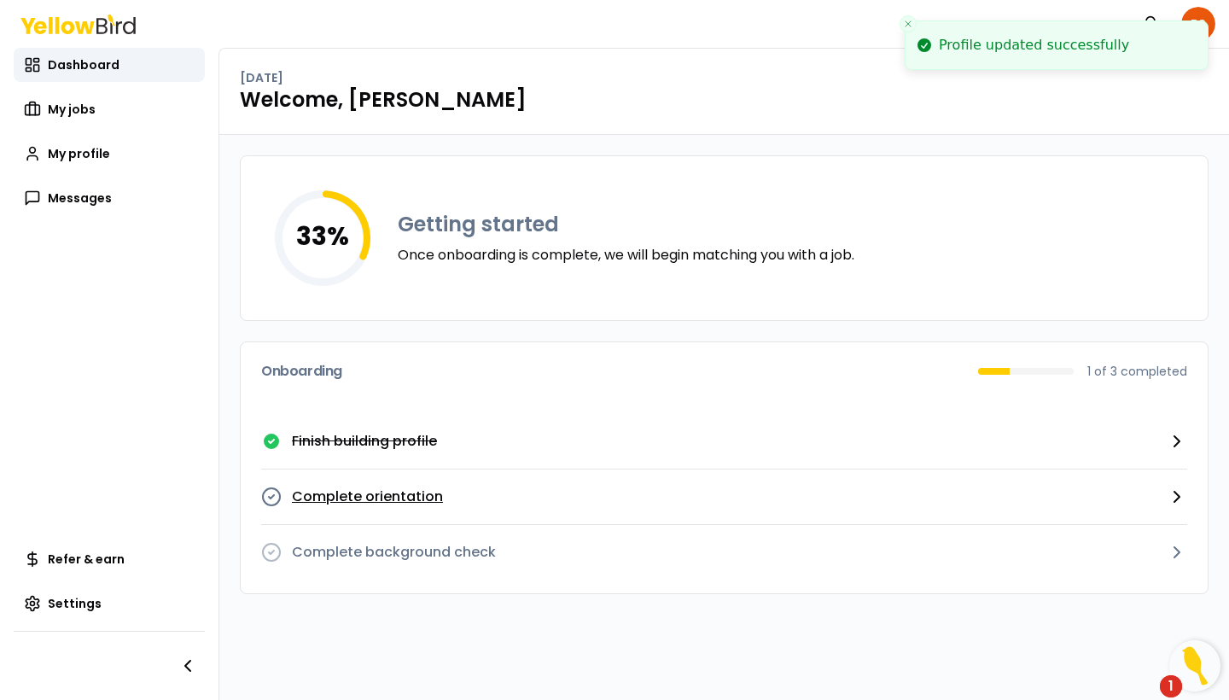
click at [411, 498] on p "Complete orientation" at bounding box center [367, 496] width 151 height 20
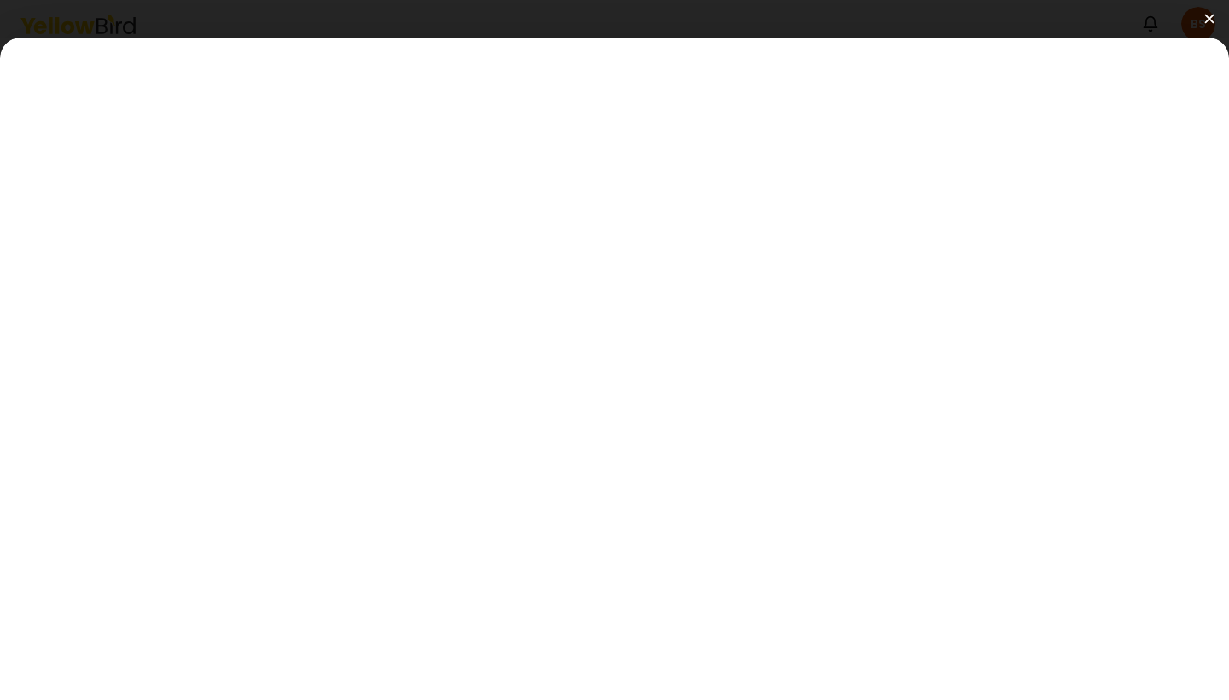
click at [1210, 16] on img at bounding box center [1208, 18] width 9 height 9
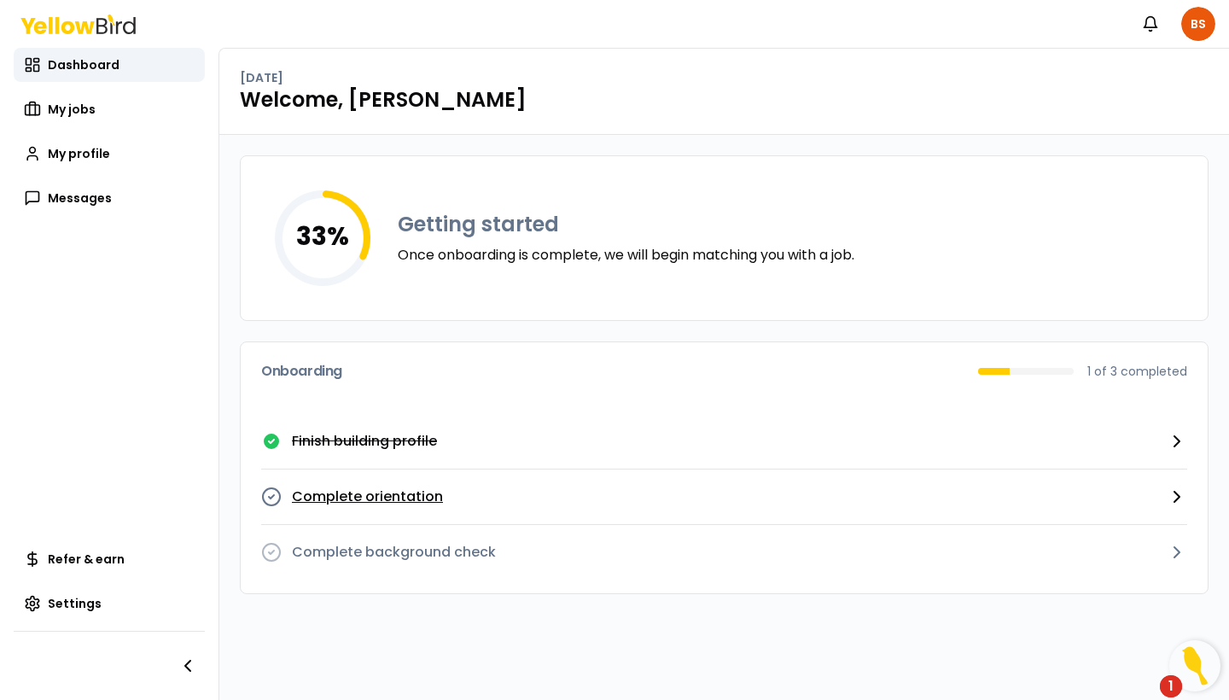
click at [415, 506] on p "Complete orientation" at bounding box center [367, 496] width 151 height 20
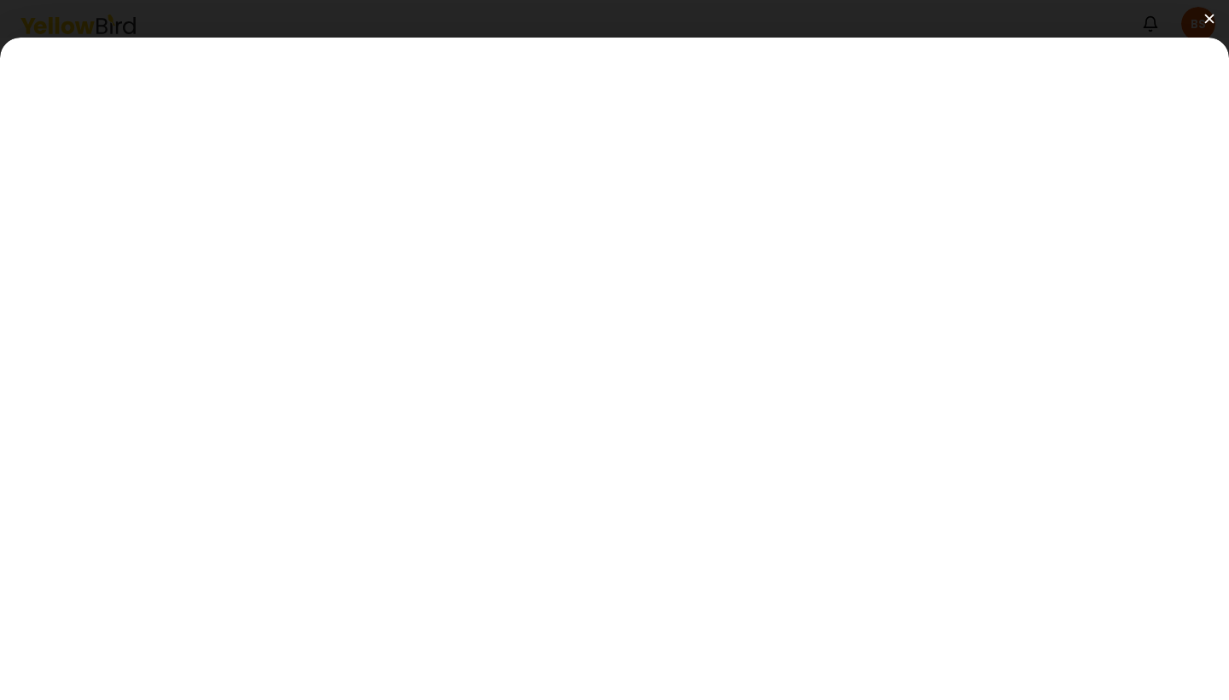
click at [1208, 20] on img at bounding box center [1208, 18] width 9 height 9
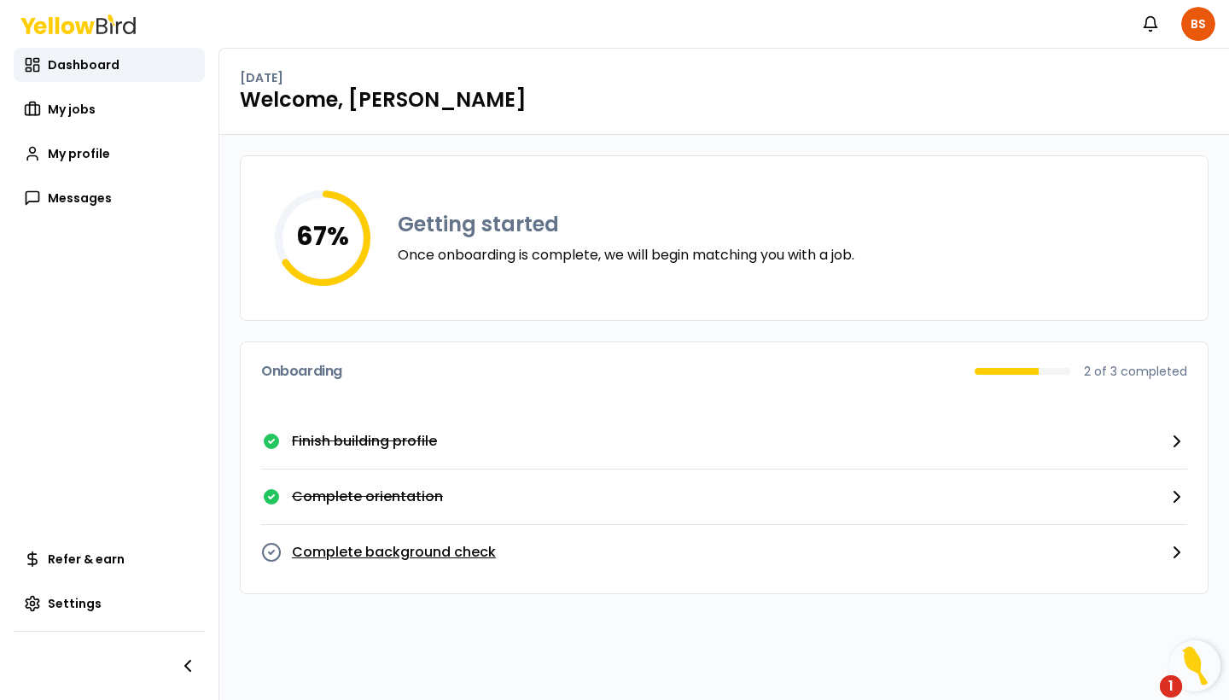
click at [975, 528] on button "Complete background check" at bounding box center [724, 552] width 926 height 55
